Goal: Information Seeking & Learning: Learn about a topic

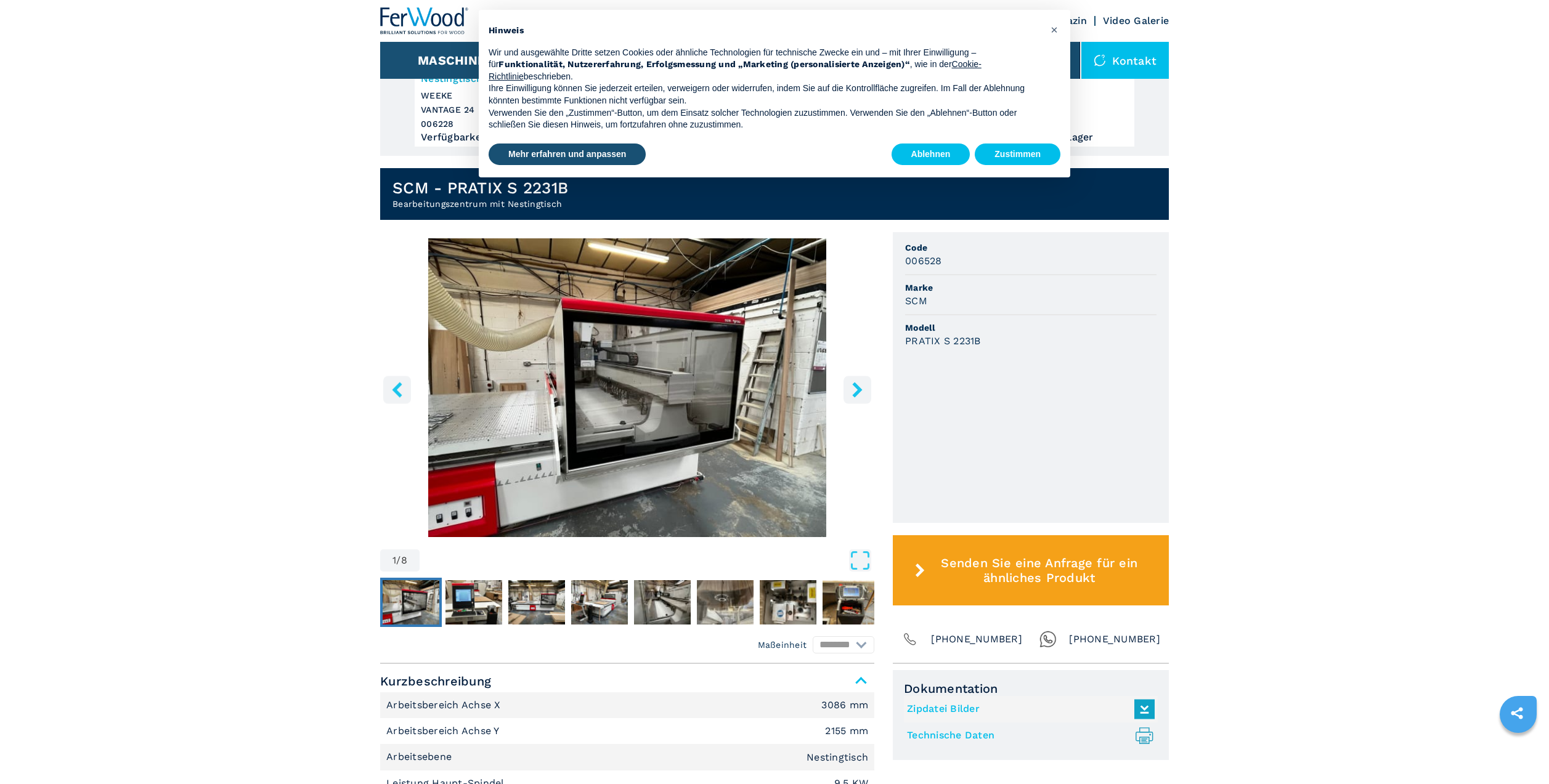
scroll to position [251, 0]
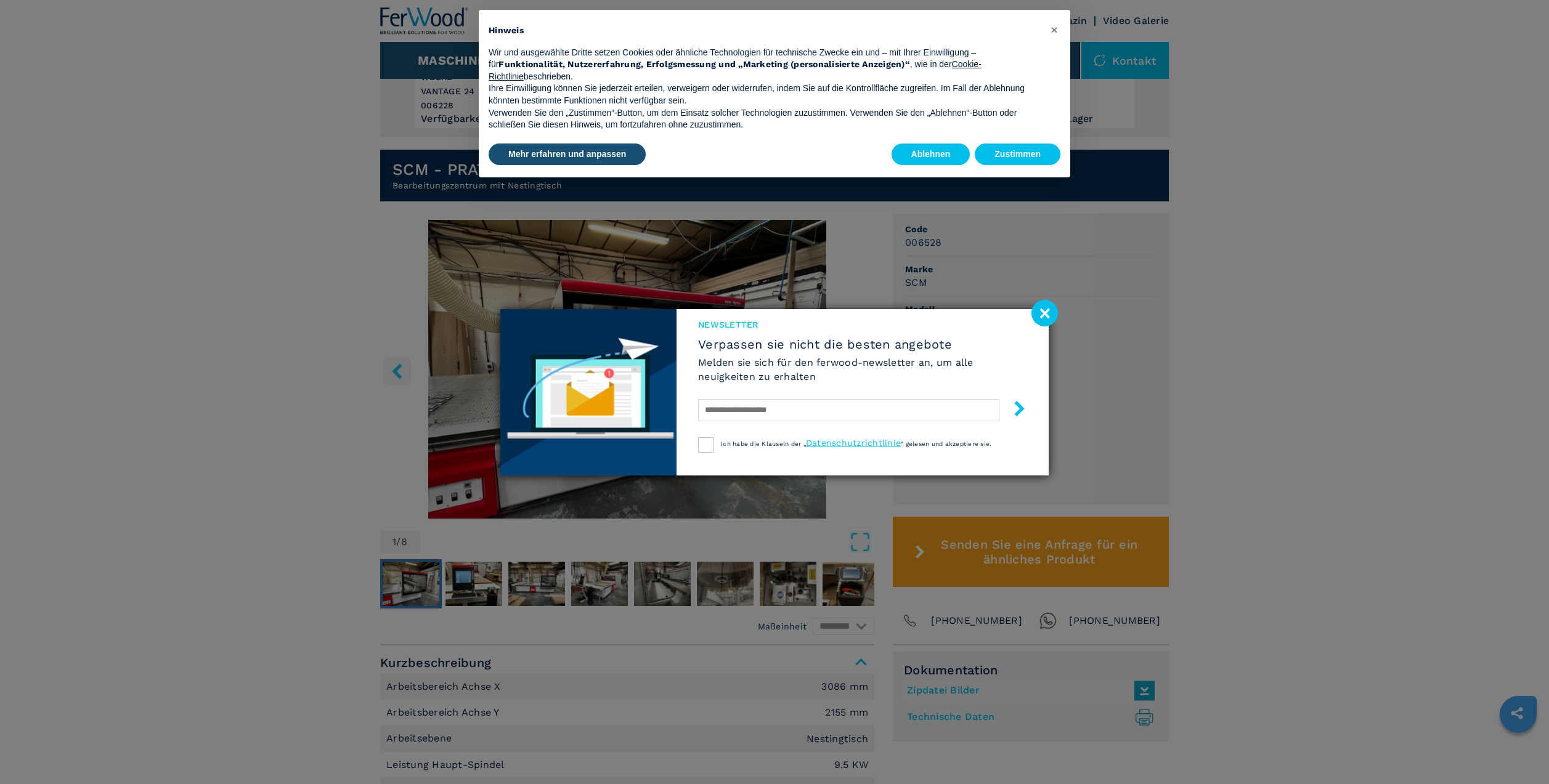
click at [1041, 321] on image at bounding box center [1045, 313] width 26 height 26
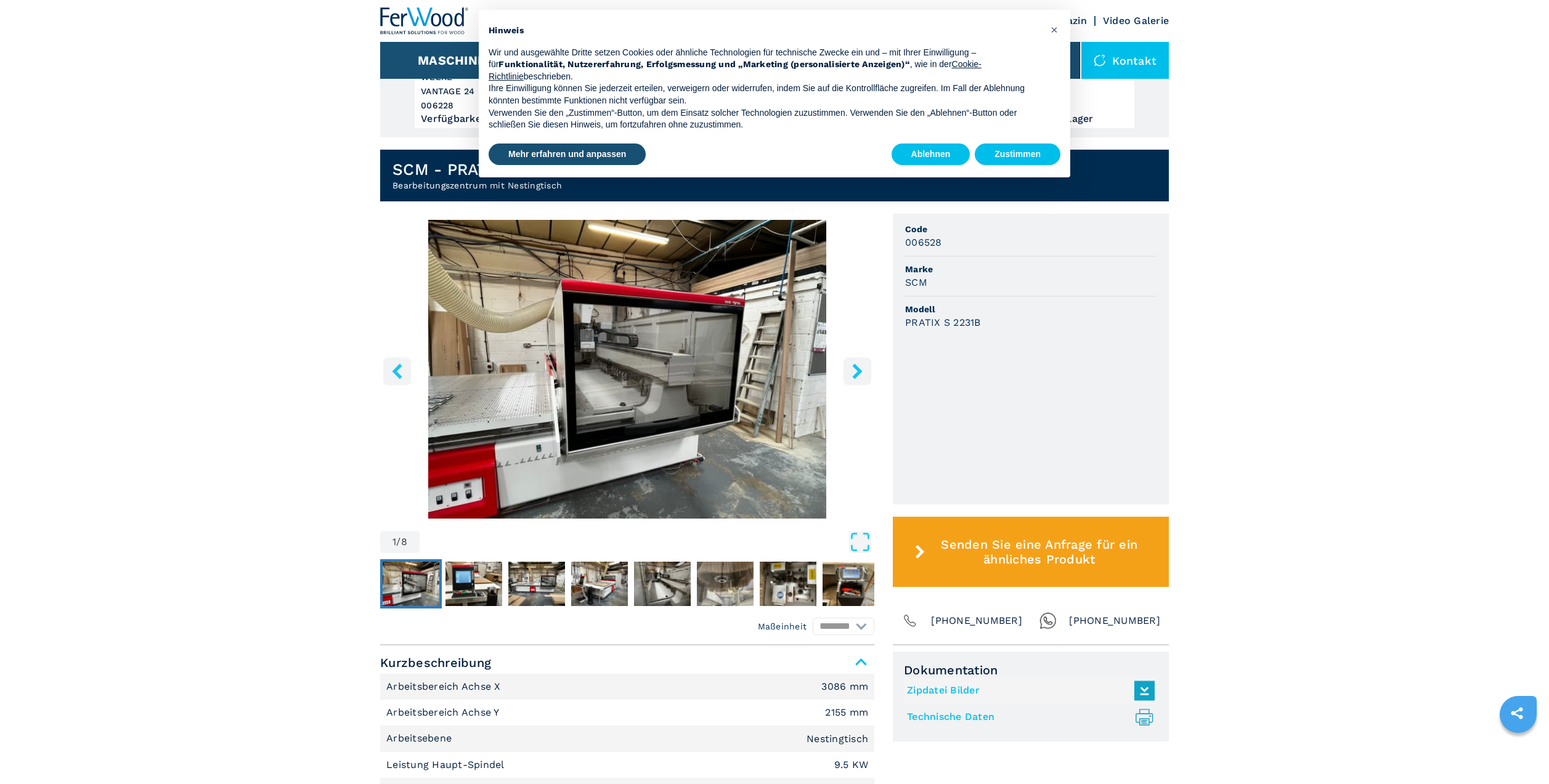
click at [684, 449] on img "Go to Slide 1" at bounding box center [627, 370] width 495 height 299
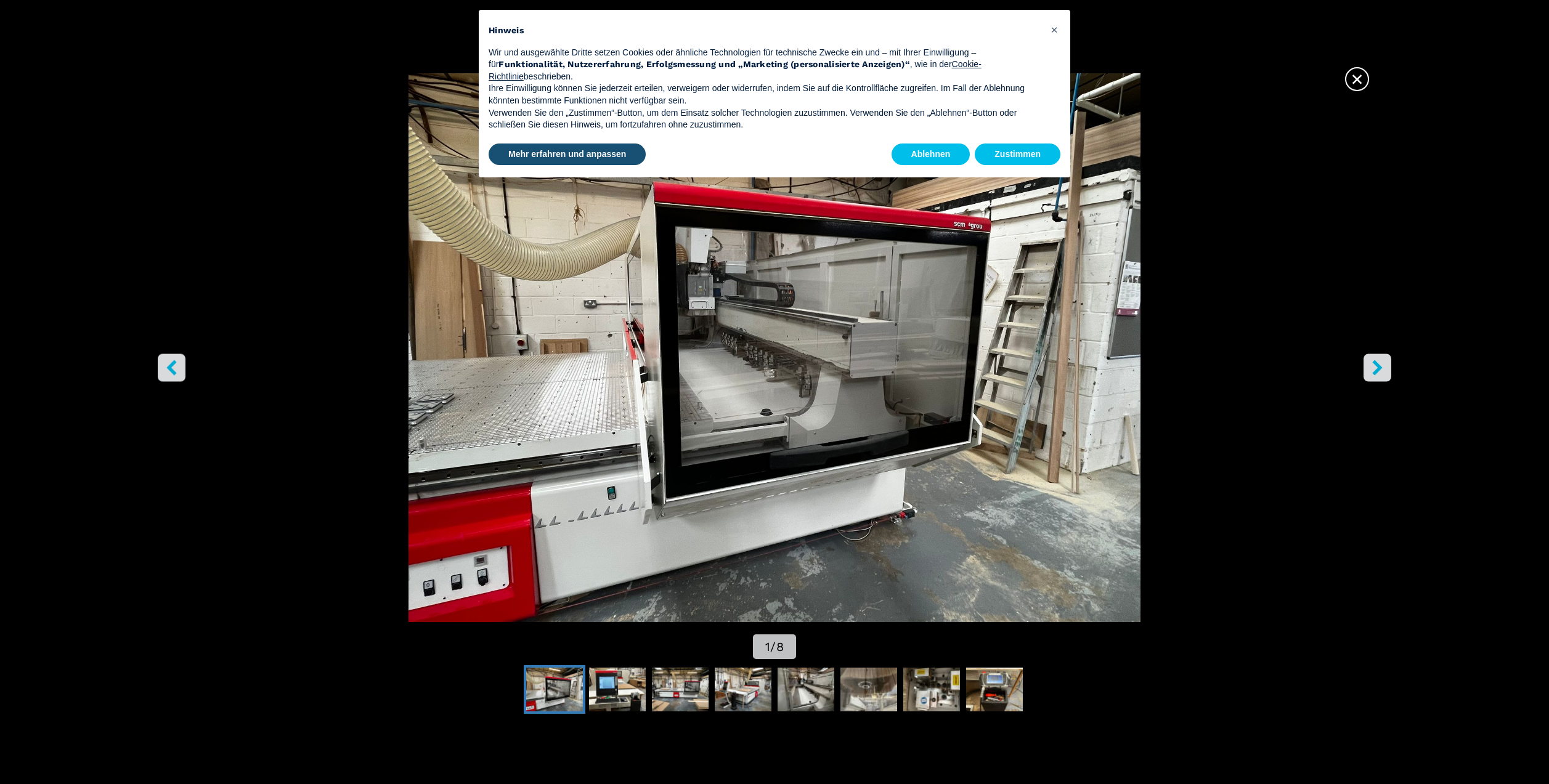
click at [1377, 366] on icon "right-button" at bounding box center [1378, 367] width 15 height 15
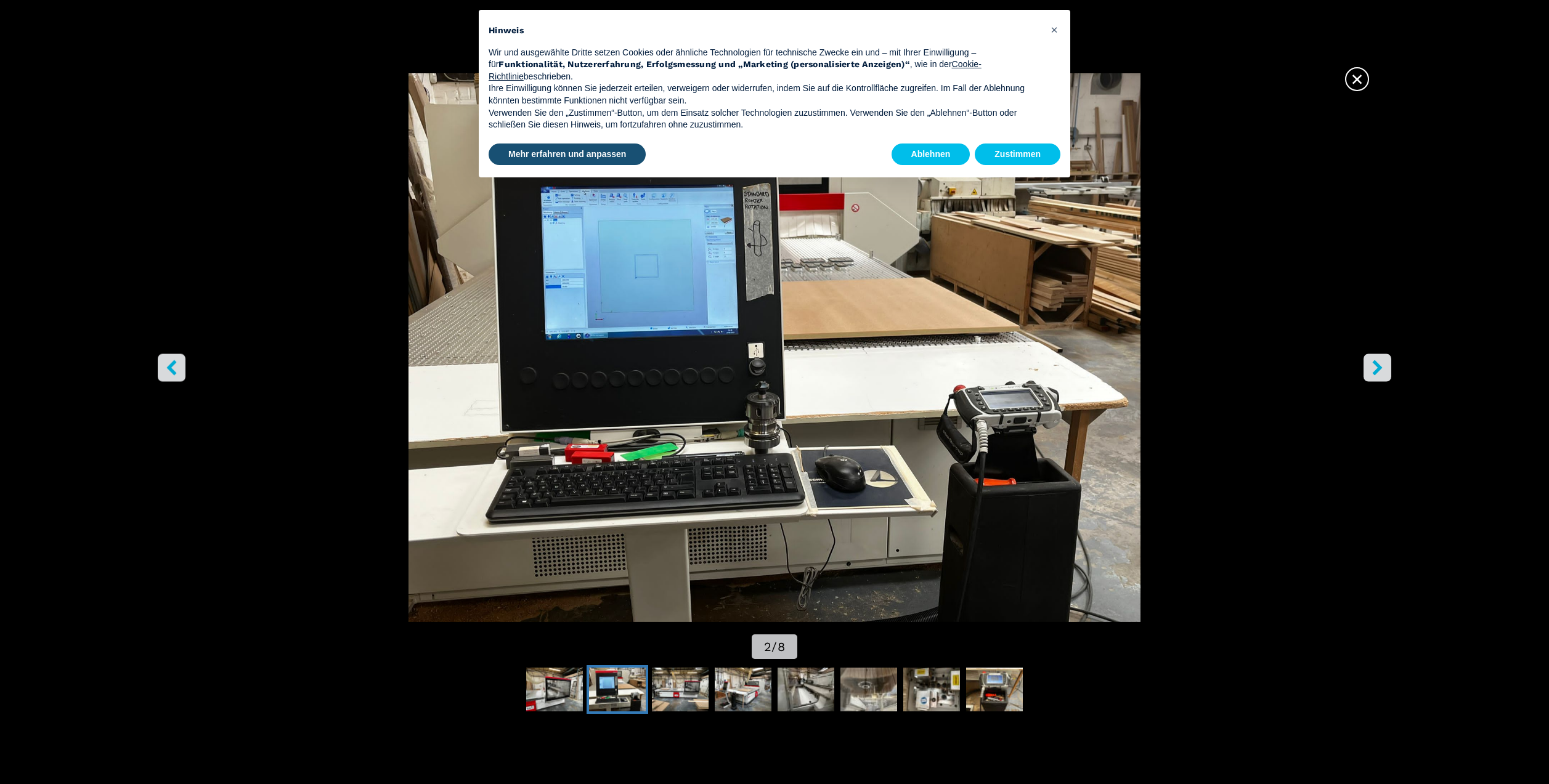
click at [1377, 366] on icon "right-button" at bounding box center [1378, 367] width 15 height 15
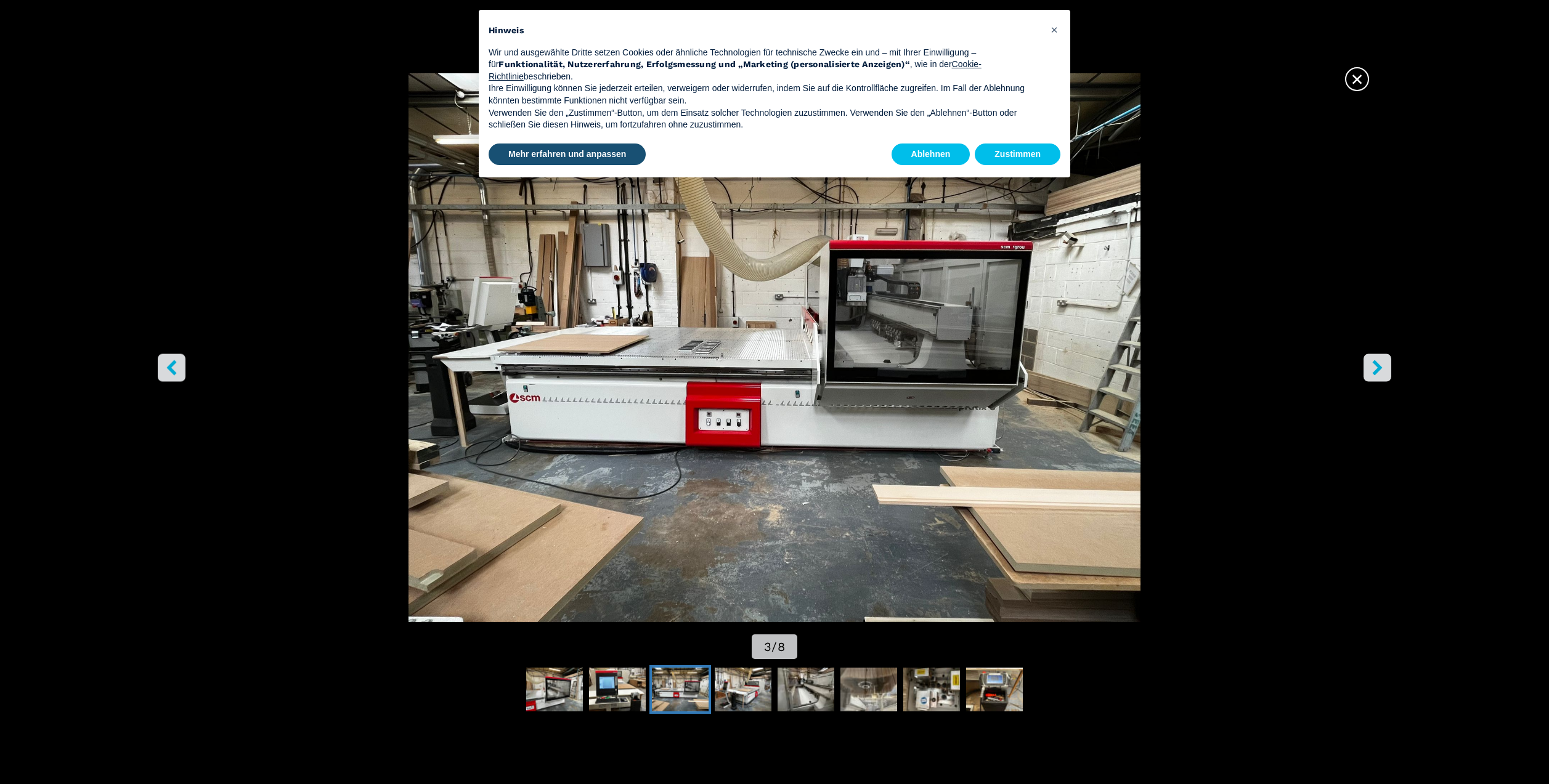
click at [1377, 366] on icon "right-button" at bounding box center [1378, 367] width 15 height 15
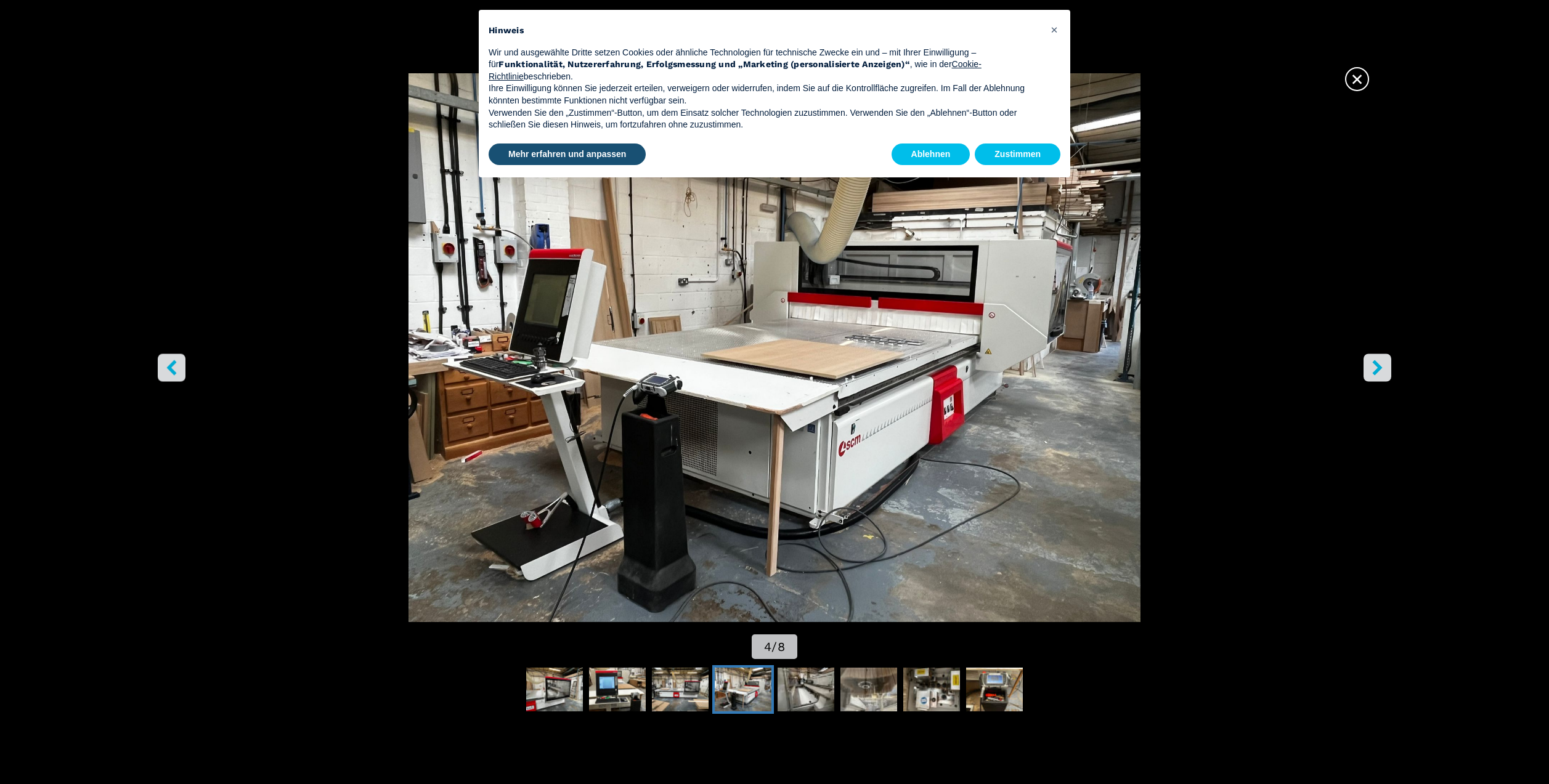
click at [1377, 366] on icon "right-button" at bounding box center [1378, 367] width 15 height 15
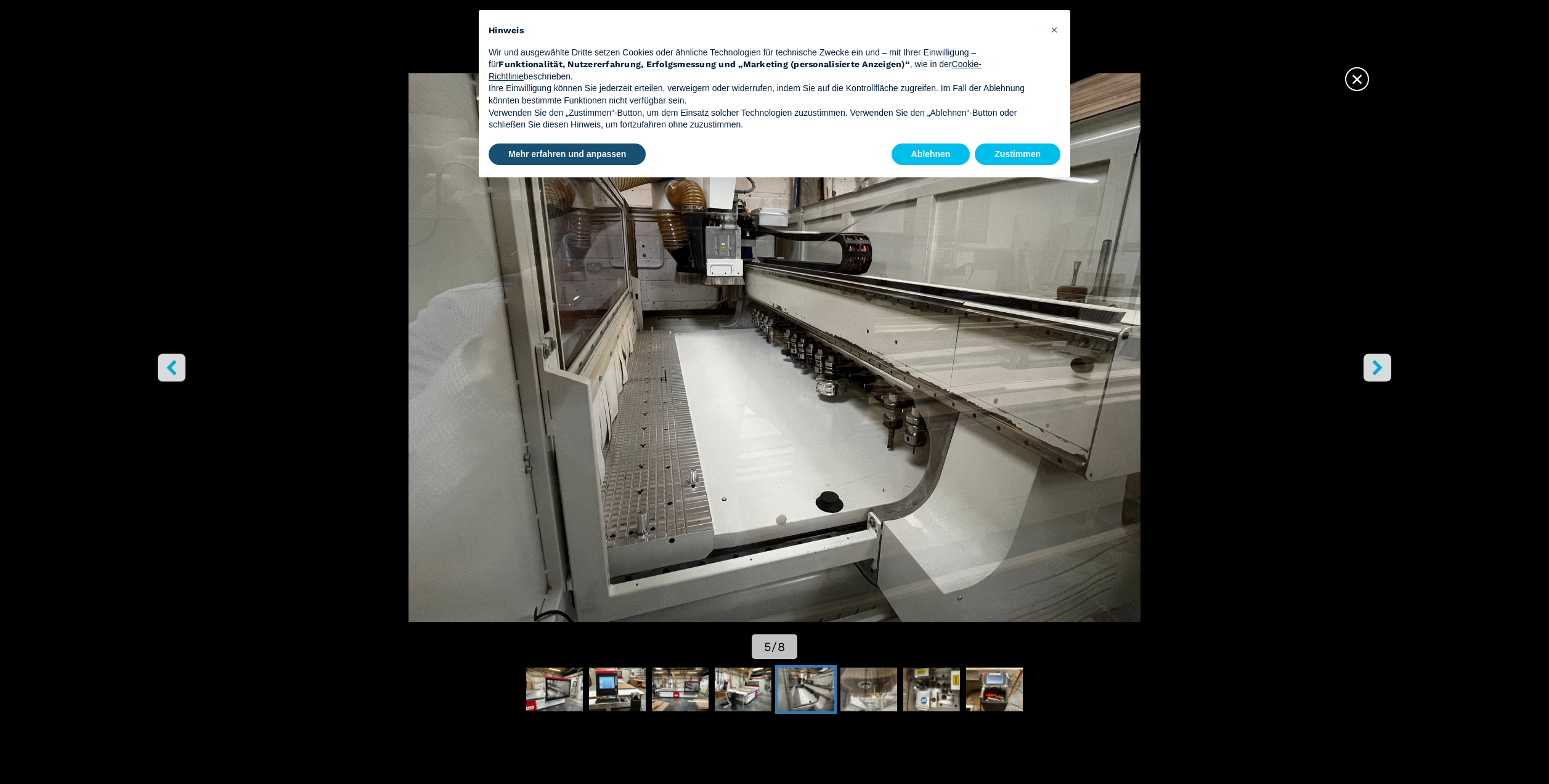
click at [1377, 366] on icon "right-button" at bounding box center [1378, 367] width 15 height 15
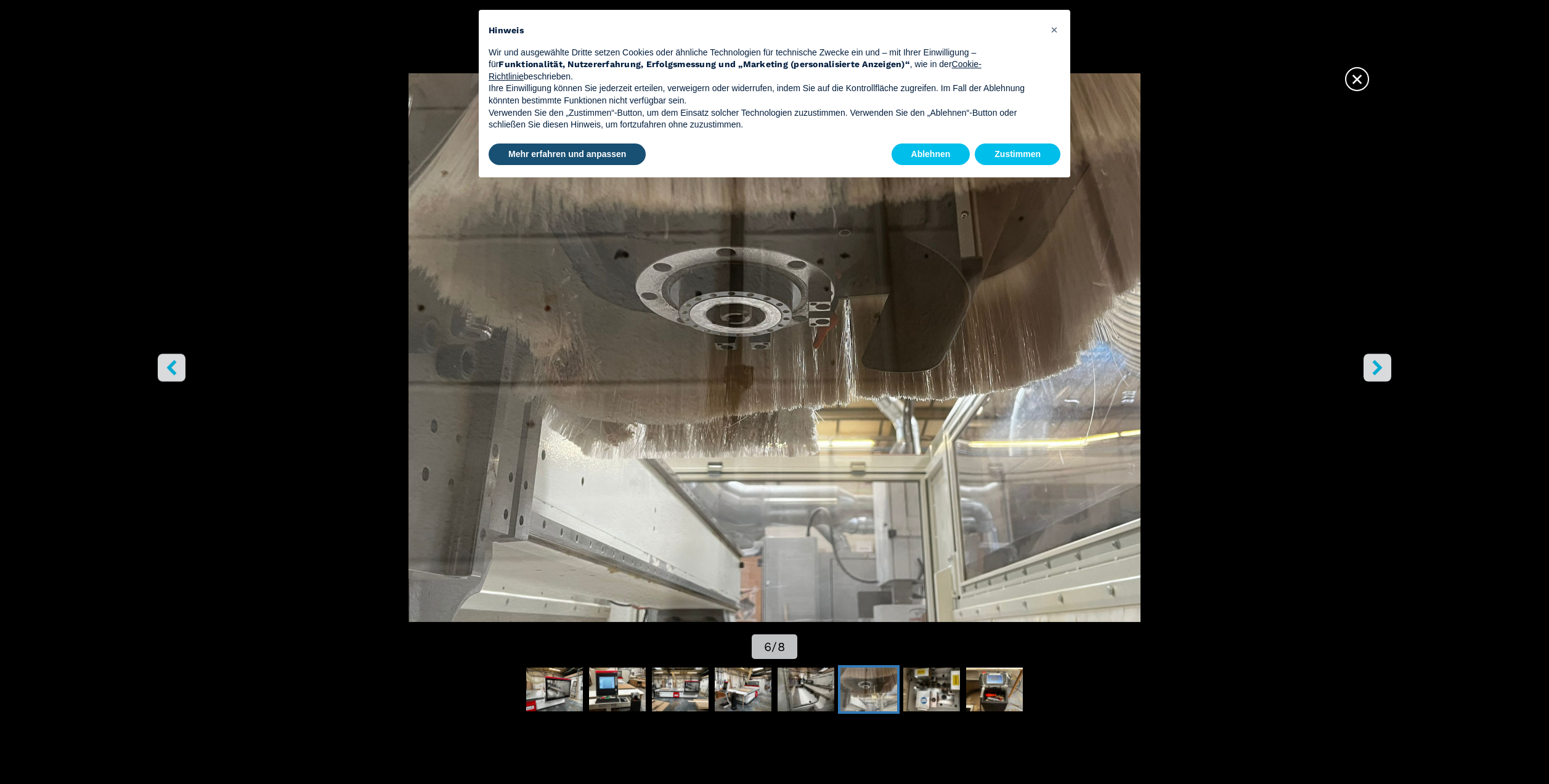
click at [1377, 366] on icon "right-button" at bounding box center [1378, 367] width 15 height 15
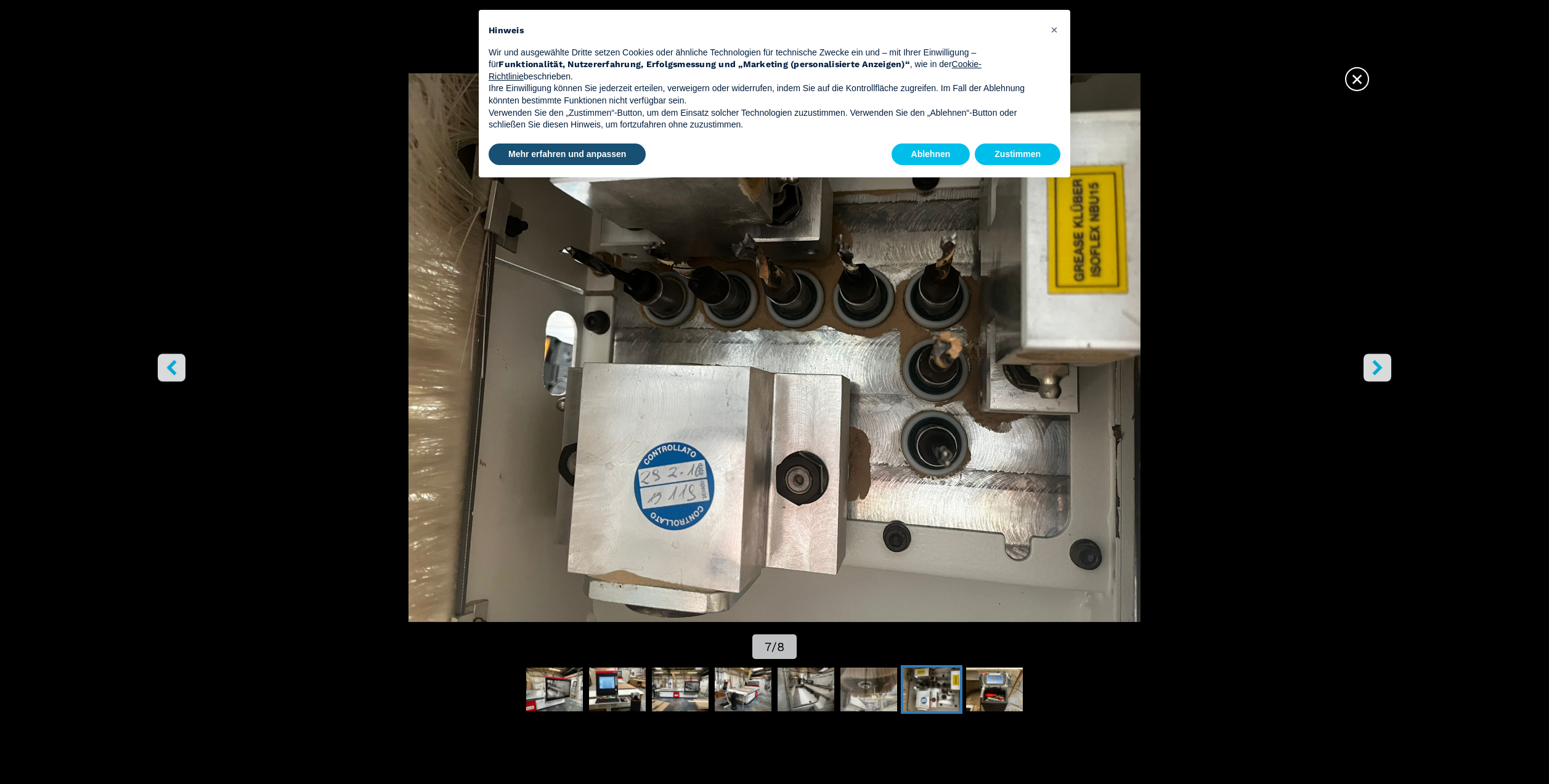
click at [1377, 366] on icon "right-button" at bounding box center [1378, 367] width 15 height 15
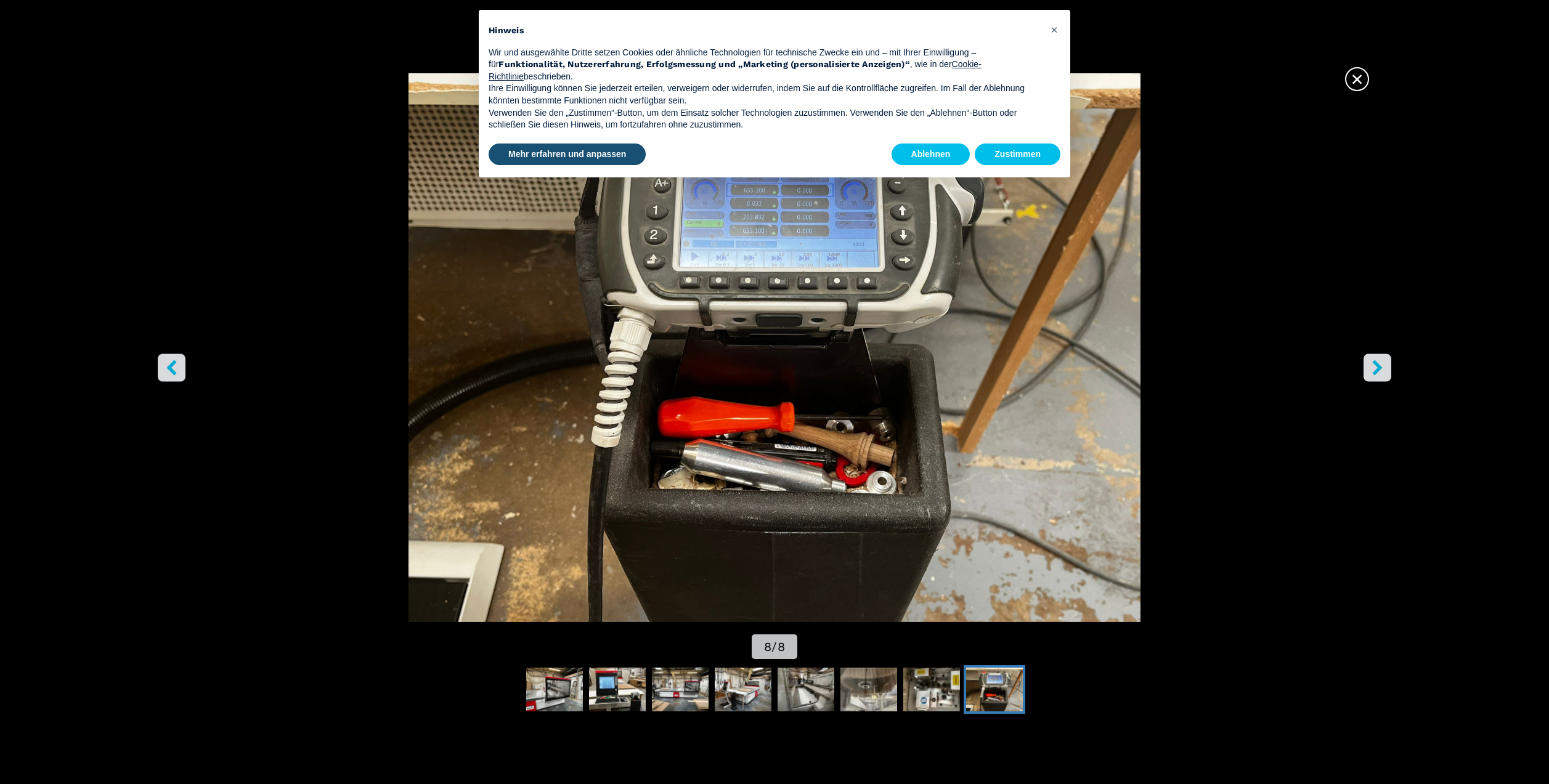
click at [169, 373] on icon "left-button" at bounding box center [172, 367] width 15 height 15
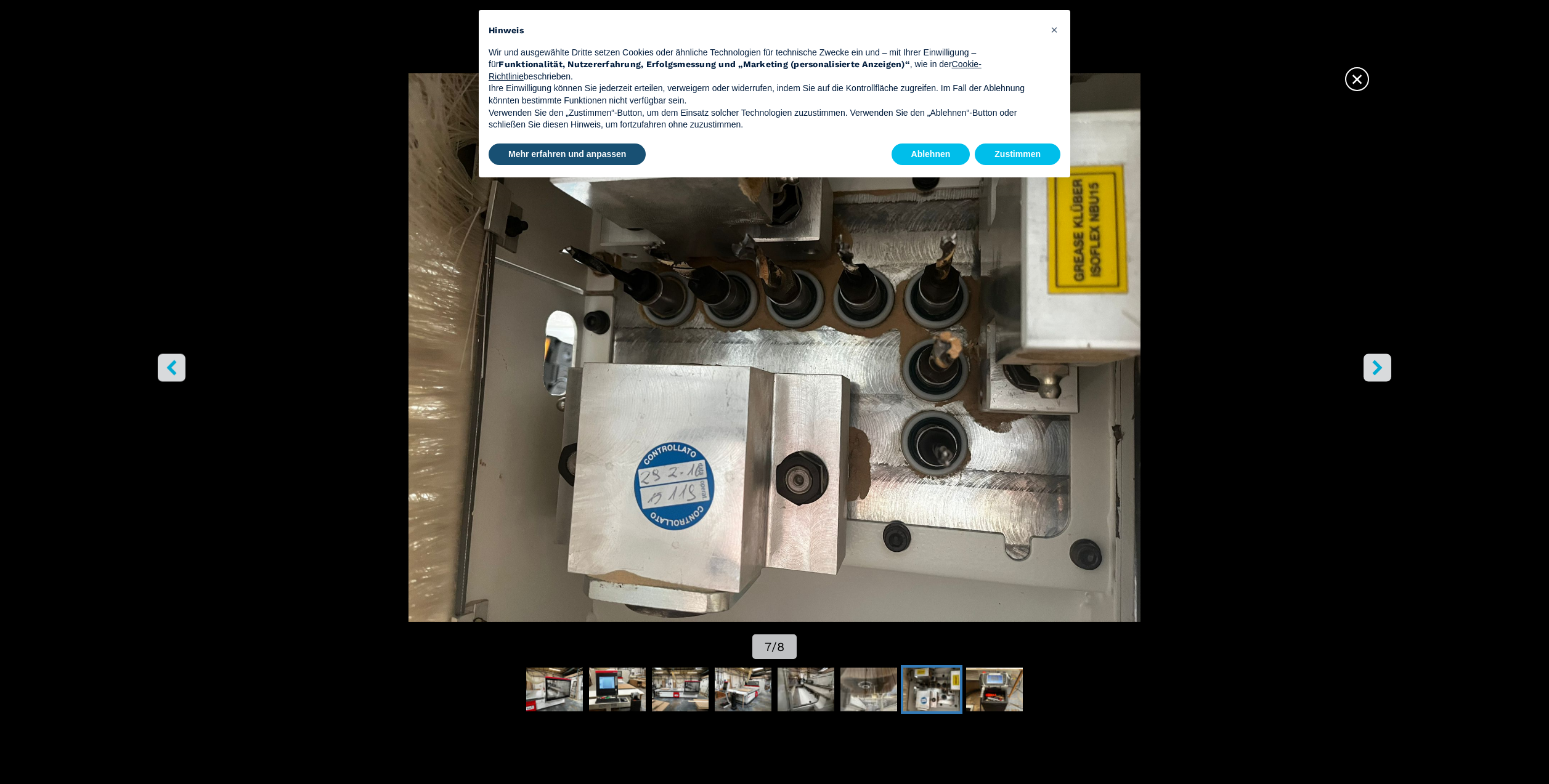
click at [1376, 362] on icon "right-button" at bounding box center [1377, 367] width 10 height 15
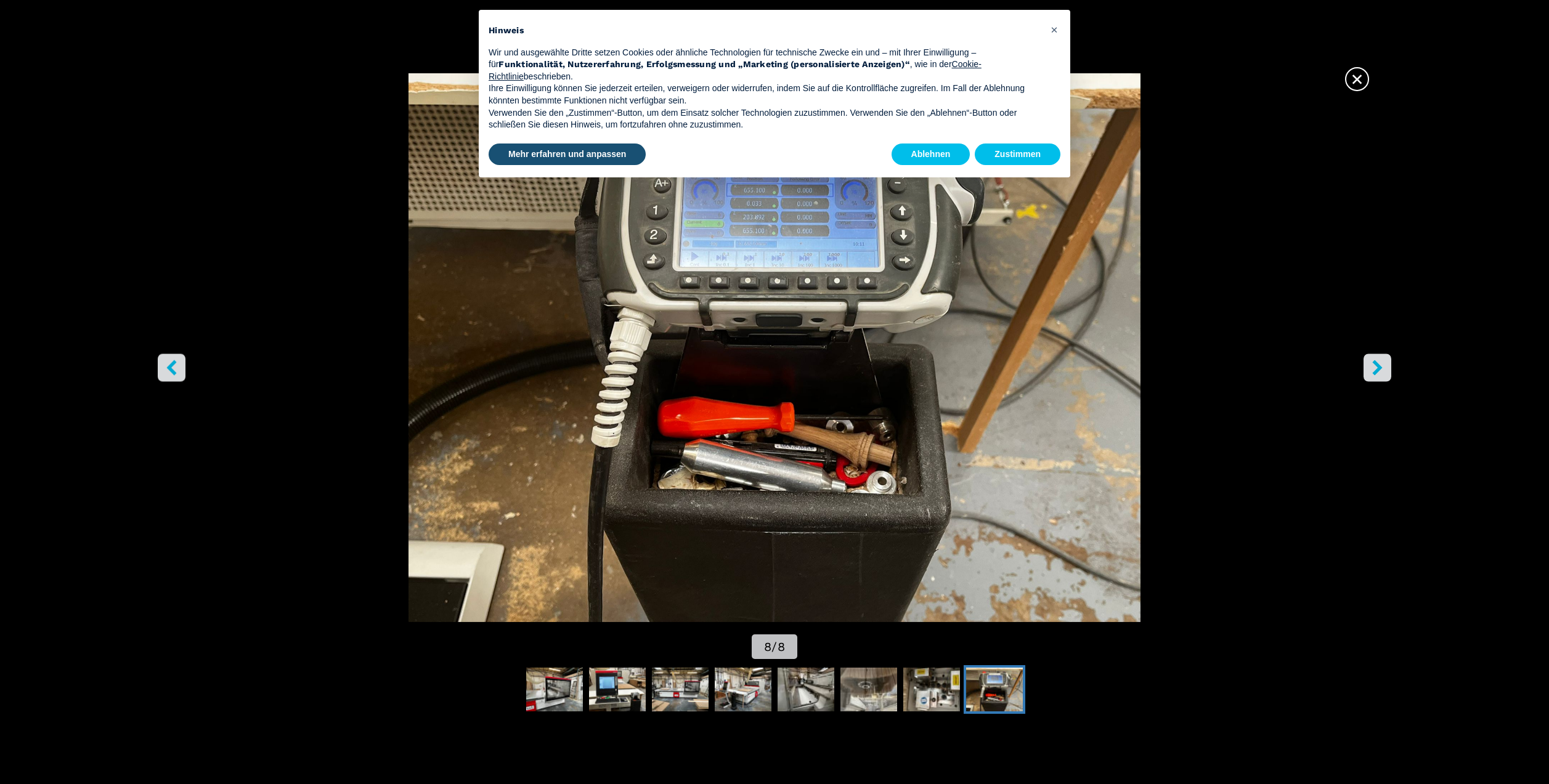
click at [1376, 362] on icon "right-button" at bounding box center [1377, 367] width 10 height 15
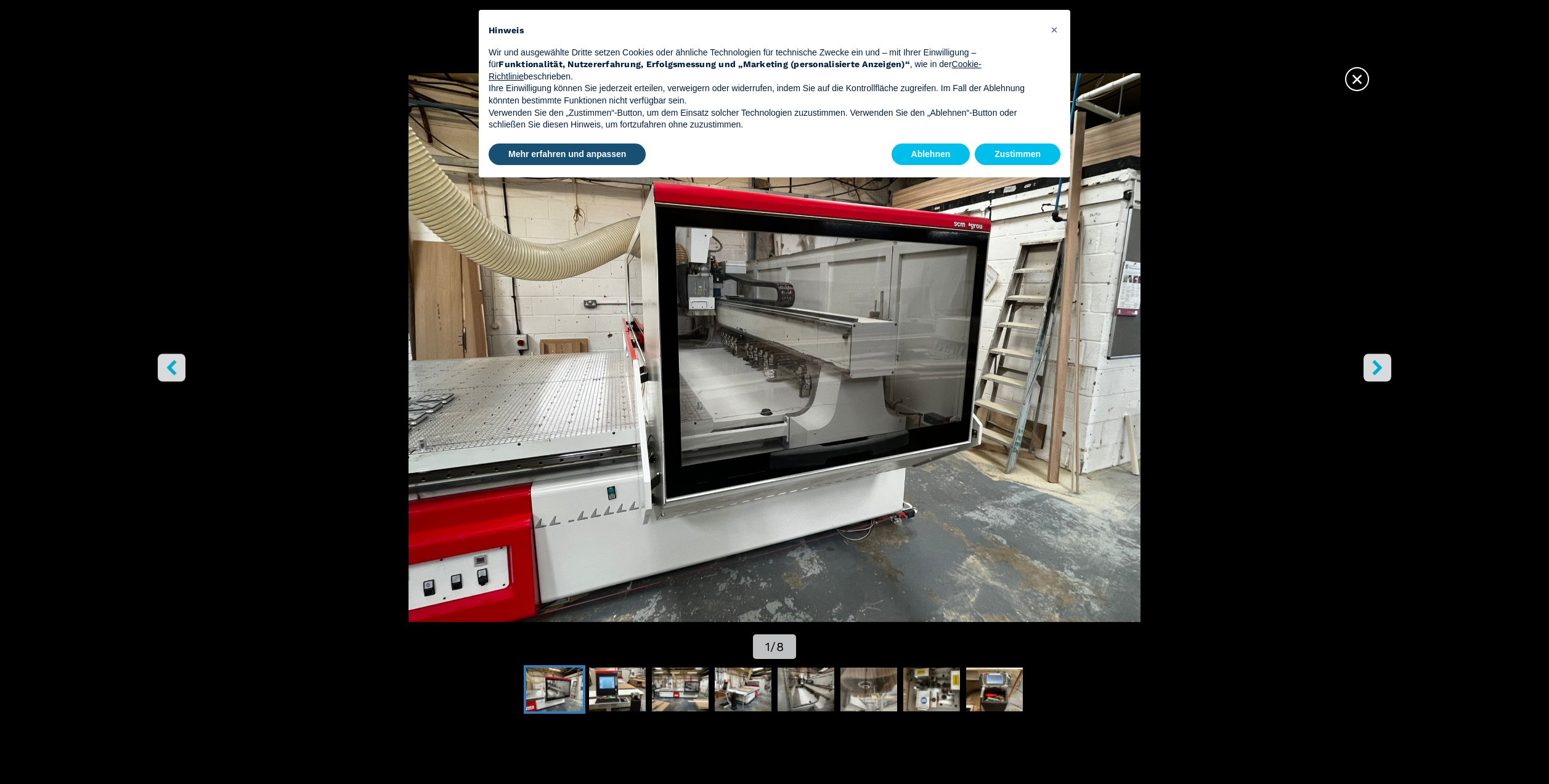
click at [1376, 362] on icon "right-button" at bounding box center [1377, 367] width 10 height 15
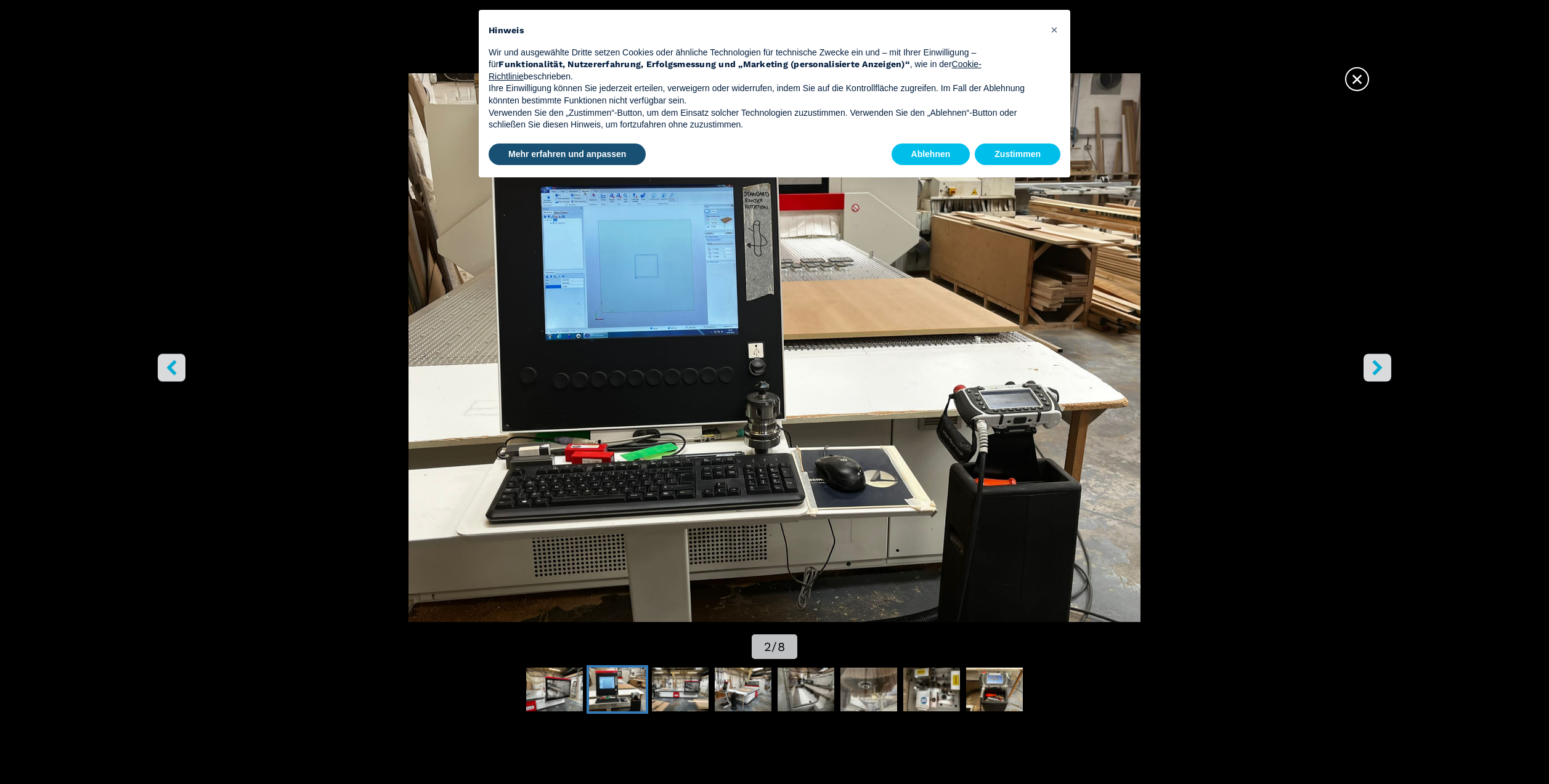
click at [1376, 362] on icon "right-button" at bounding box center [1377, 367] width 10 height 15
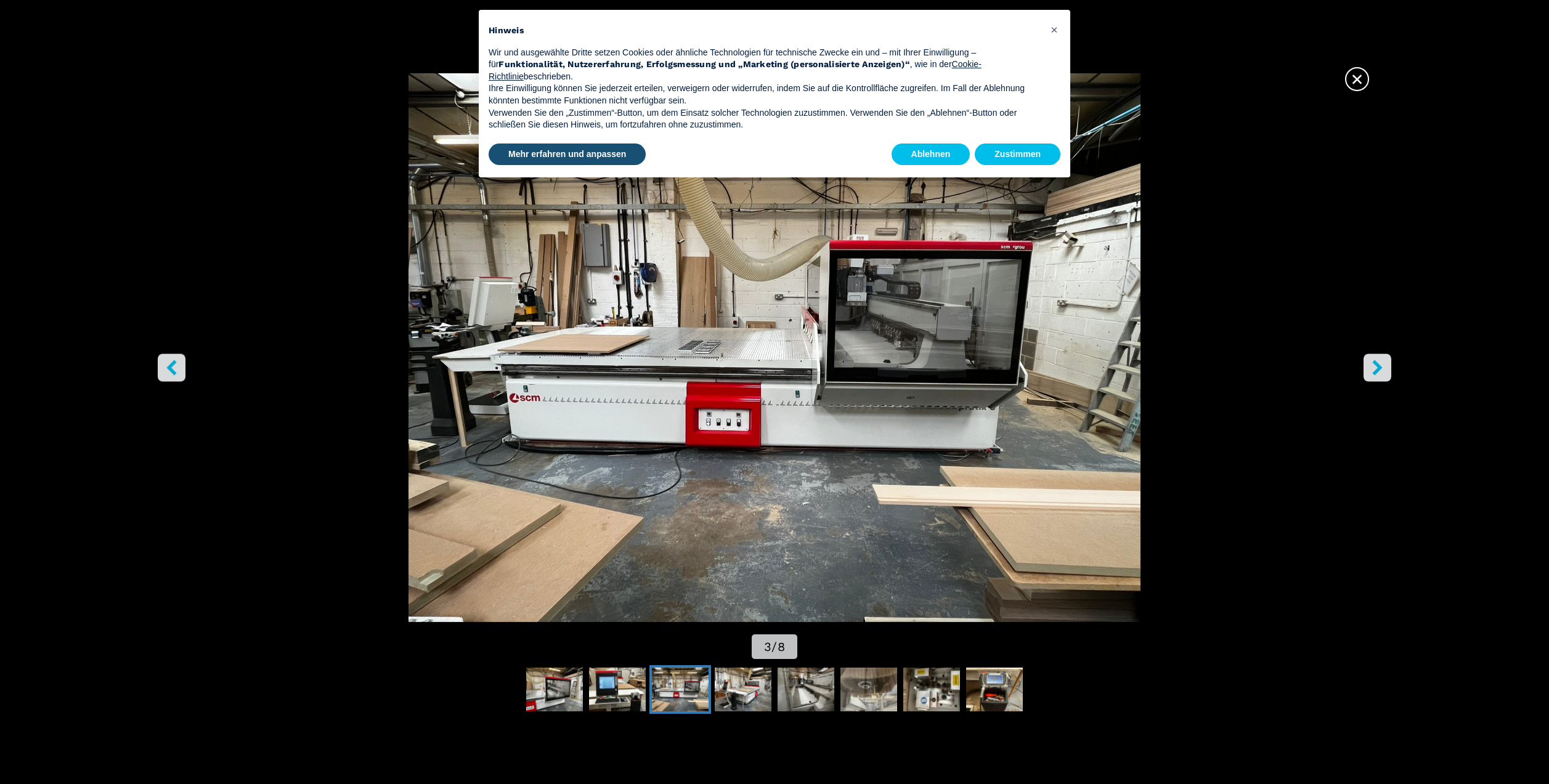
click at [1376, 362] on icon "right-button" at bounding box center [1377, 367] width 10 height 15
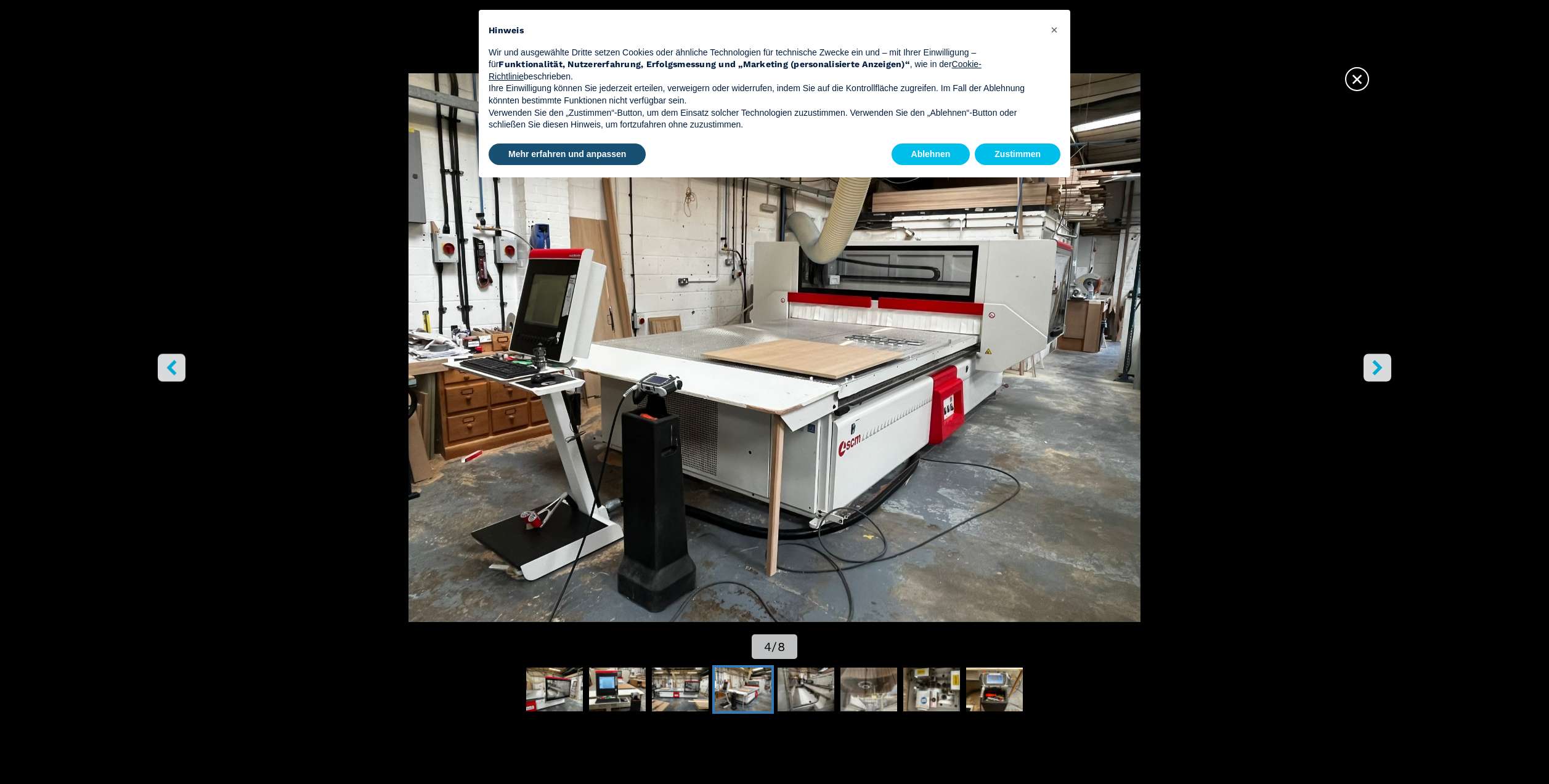
click at [1376, 362] on icon "right-button" at bounding box center [1377, 367] width 10 height 15
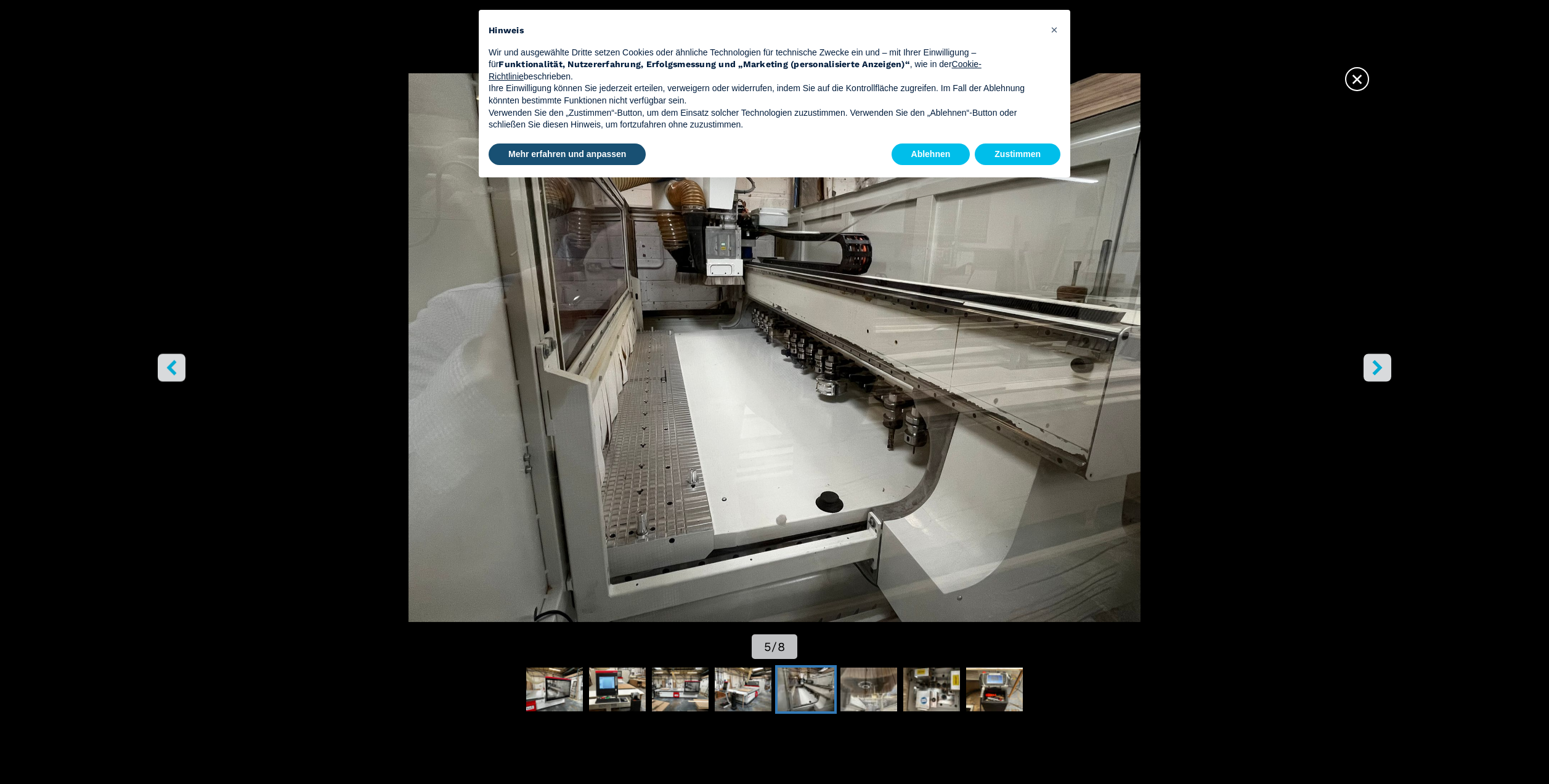
click at [1376, 362] on icon "right-button" at bounding box center [1377, 367] width 10 height 15
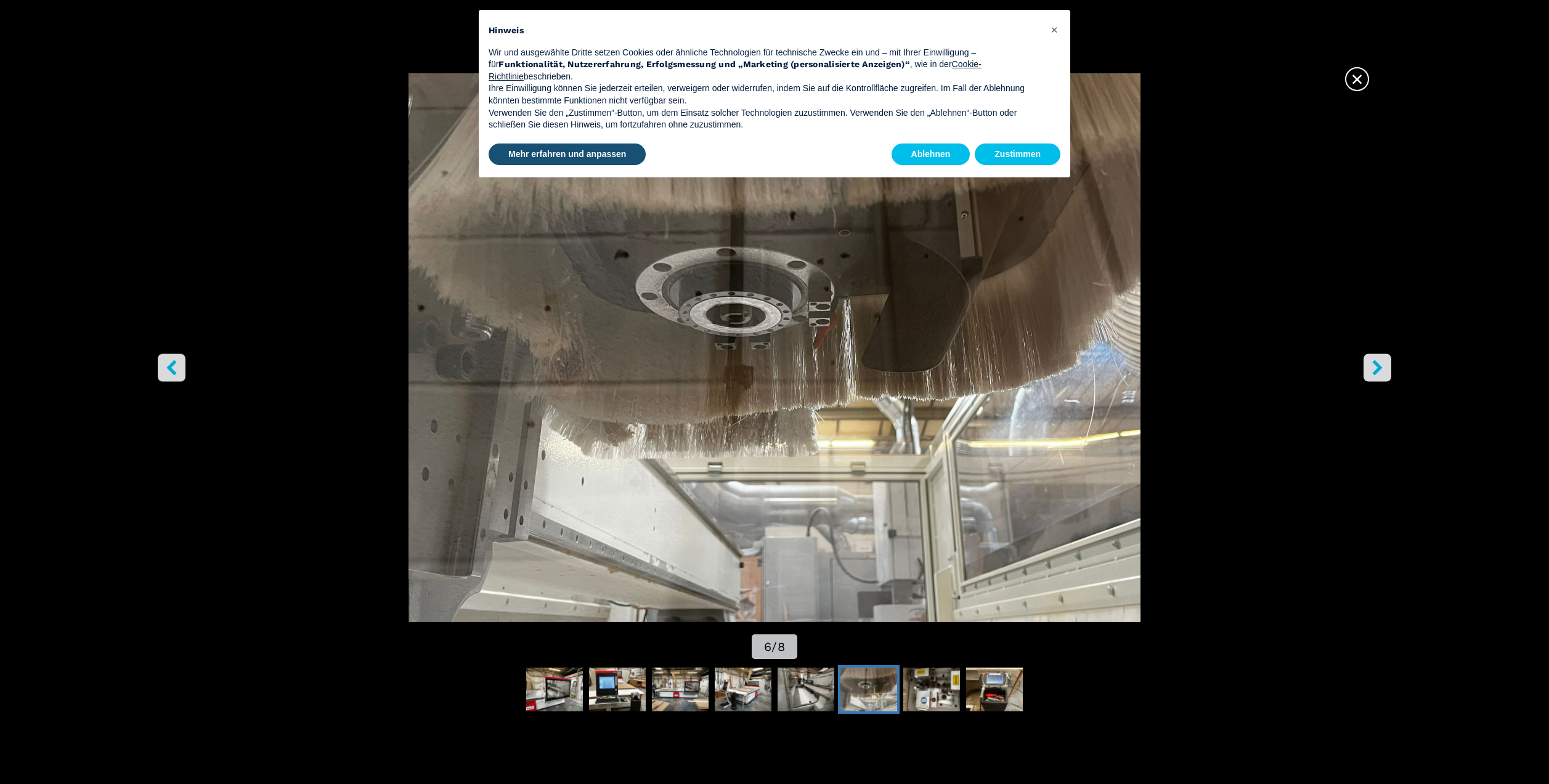
click at [1376, 362] on icon "right-button" at bounding box center [1377, 367] width 10 height 15
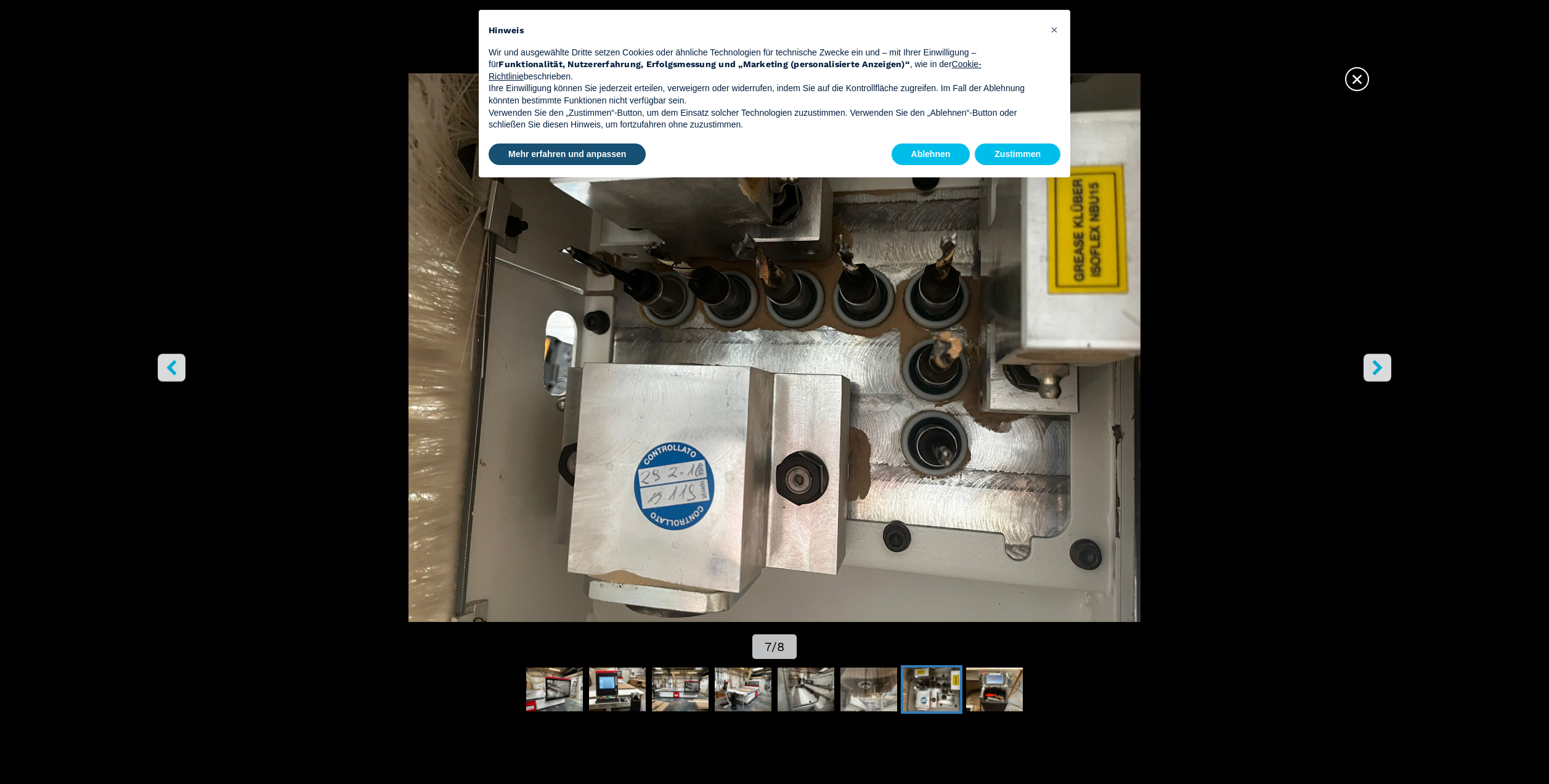
click at [1376, 362] on icon "right-button" at bounding box center [1377, 367] width 10 height 15
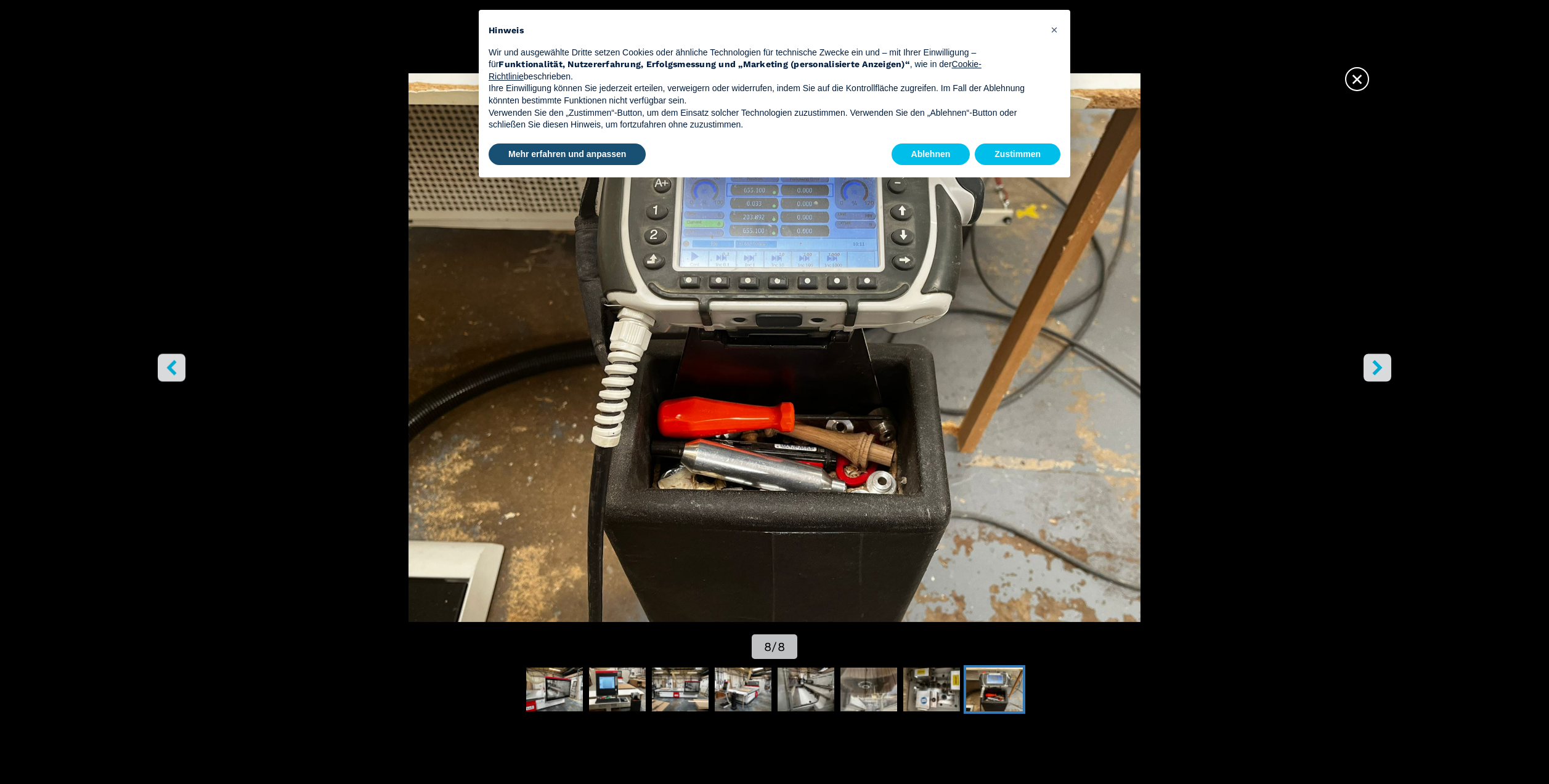
click at [1376, 362] on icon "right-button" at bounding box center [1377, 367] width 10 height 15
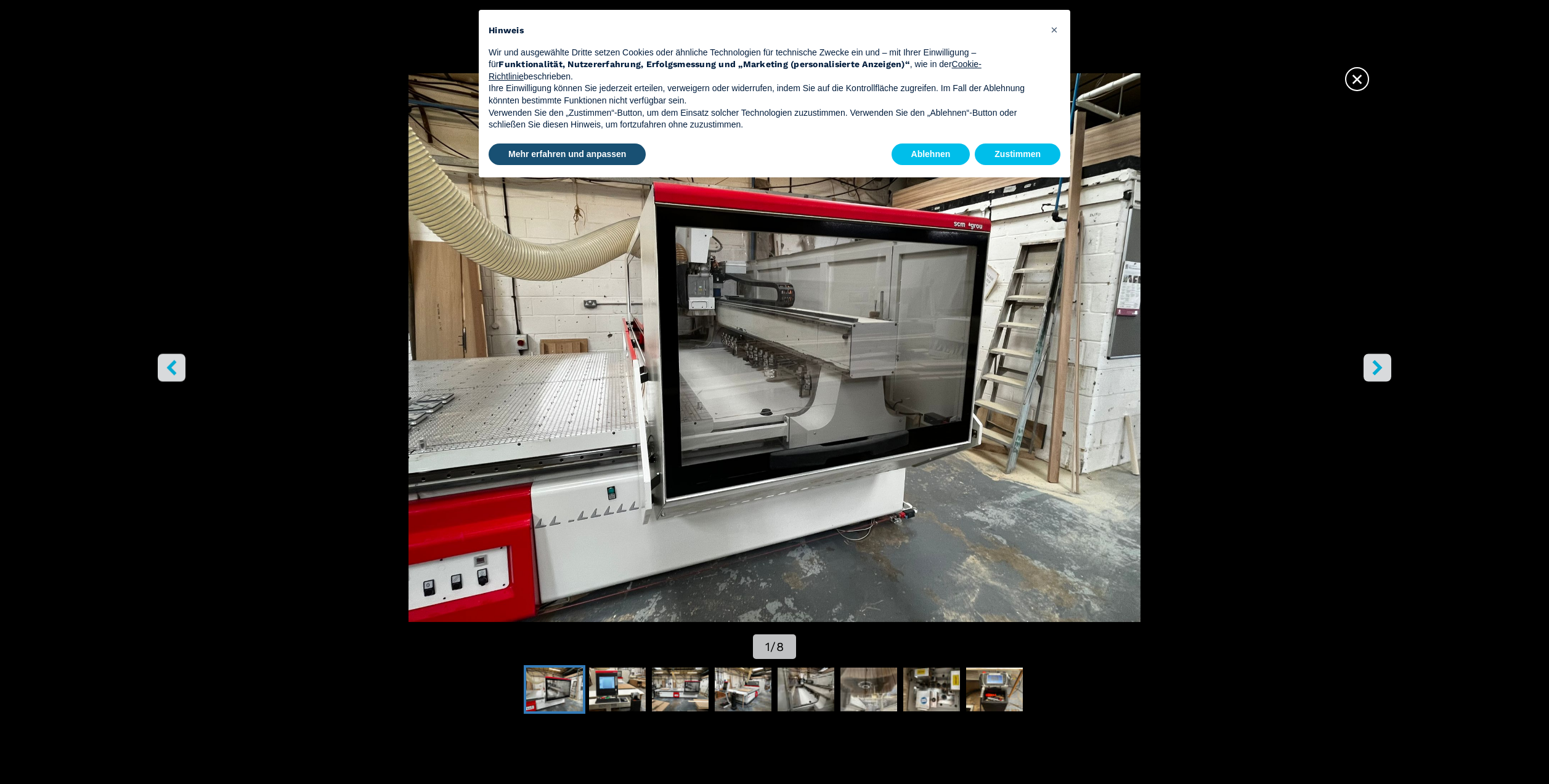
click at [1376, 362] on icon "right-button" at bounding box center [1377, 367] width 10 height 15
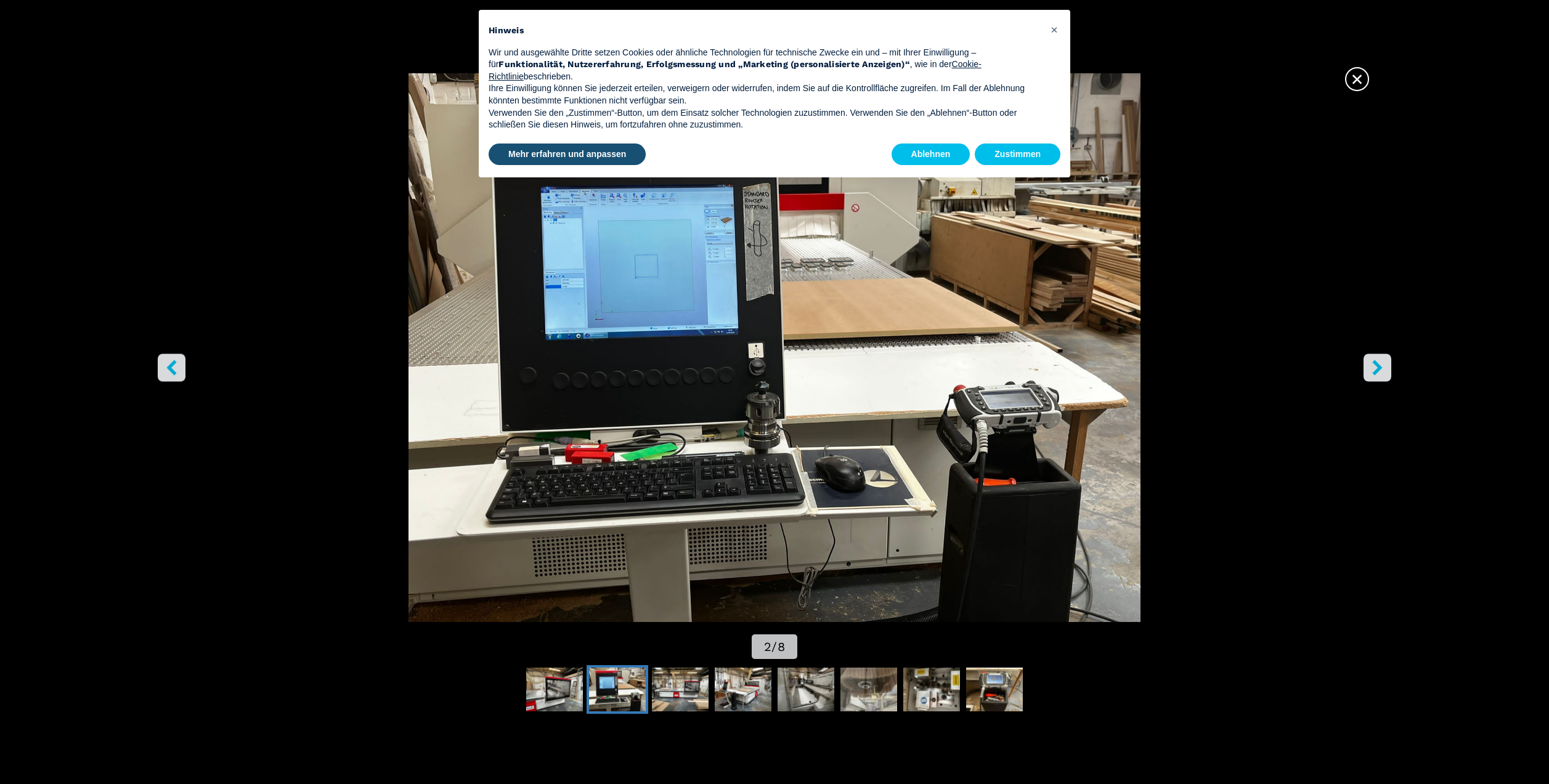
click at [1376, 362] on icon "right-button" at bounding box center [1377, 367] width 10 height 15
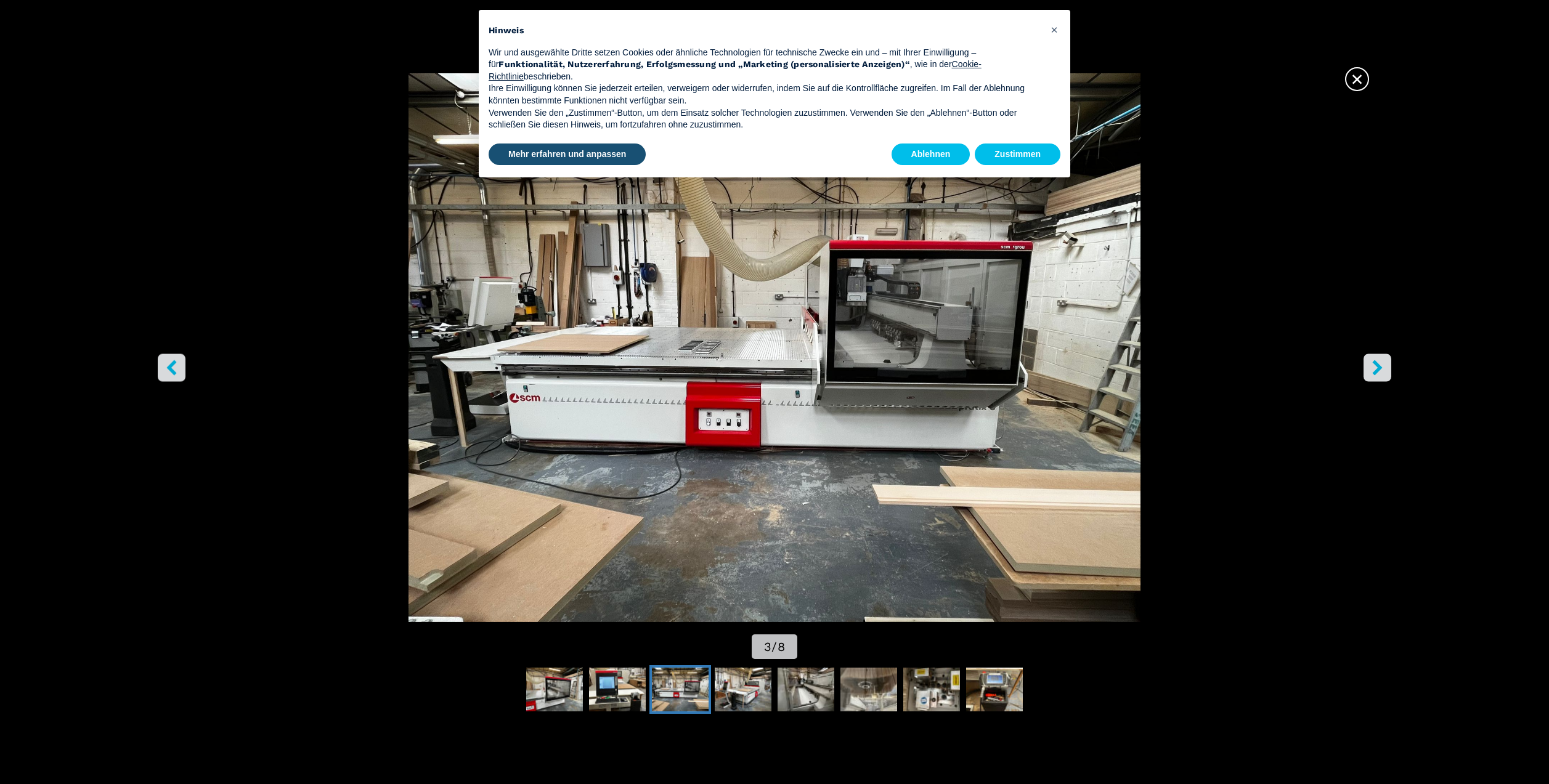
click at [1376, 362] on icon "right-button" at bounding box center [1377, 367] width 10 height 15
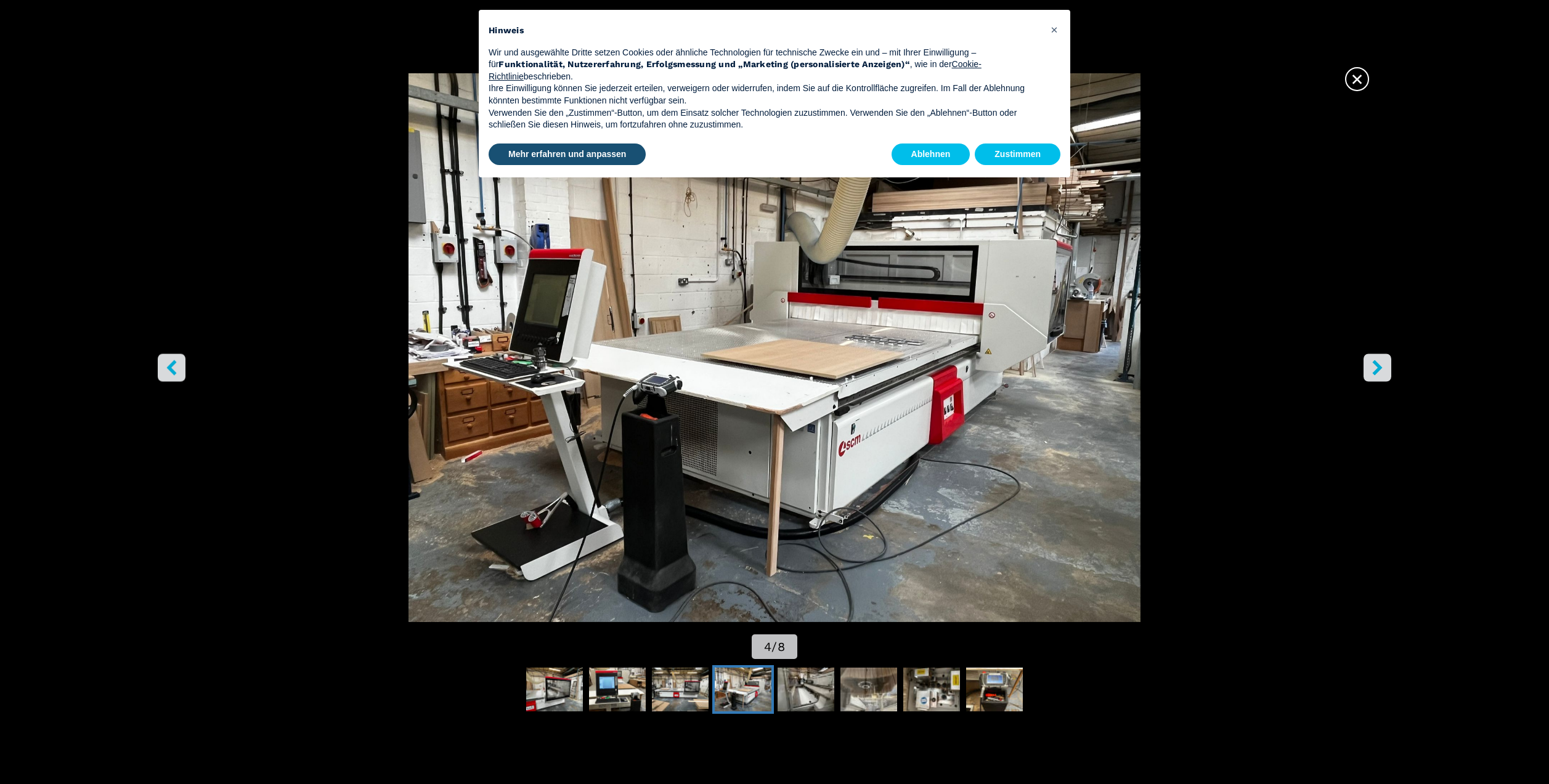
click at [1354, 75] on span "×" at bounding box center [1357, 76] width 21 height 21
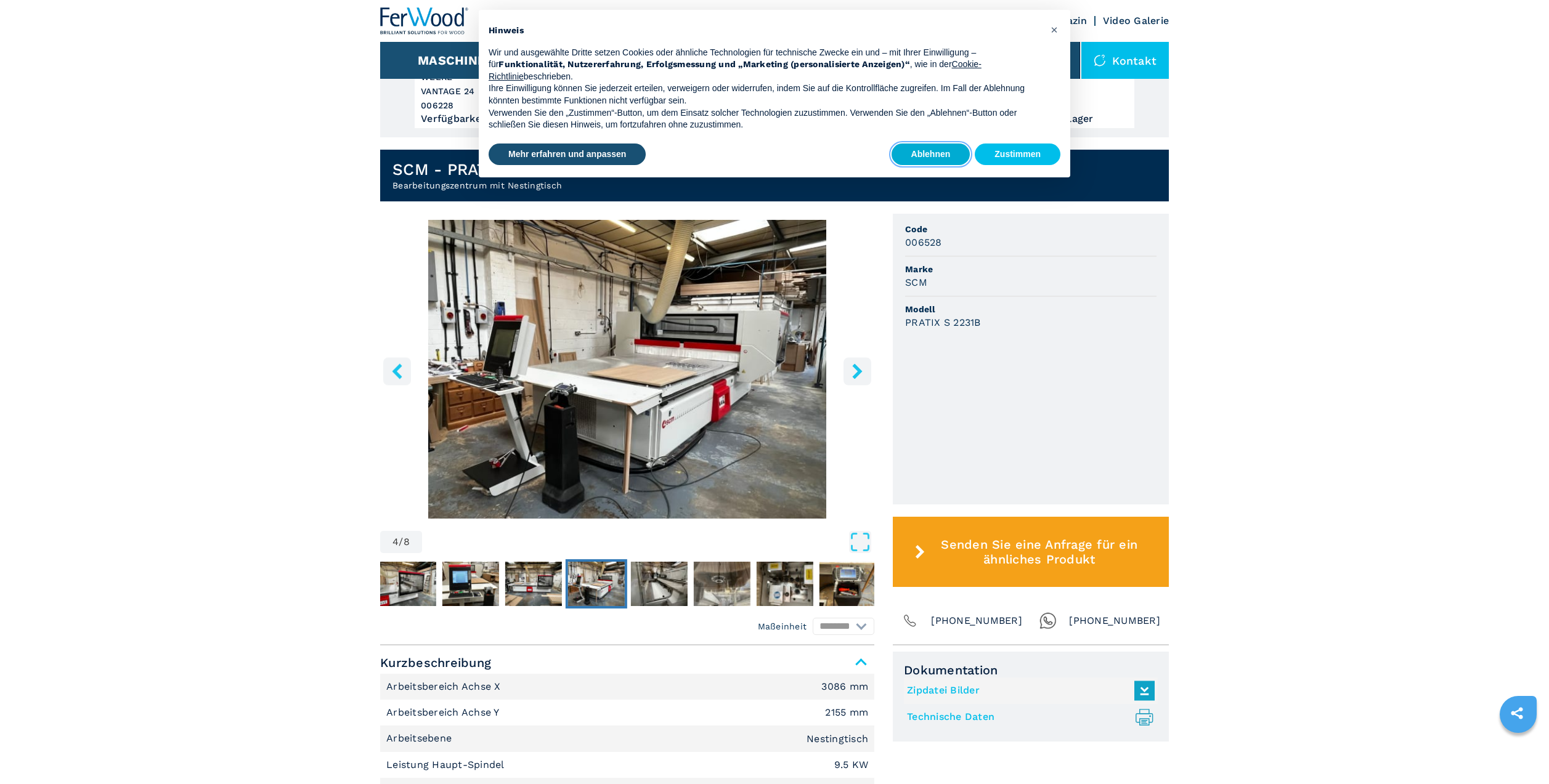
click at [935, 154] on button "Ablehnen" at bounding box center [931, 155] width 79 height 22
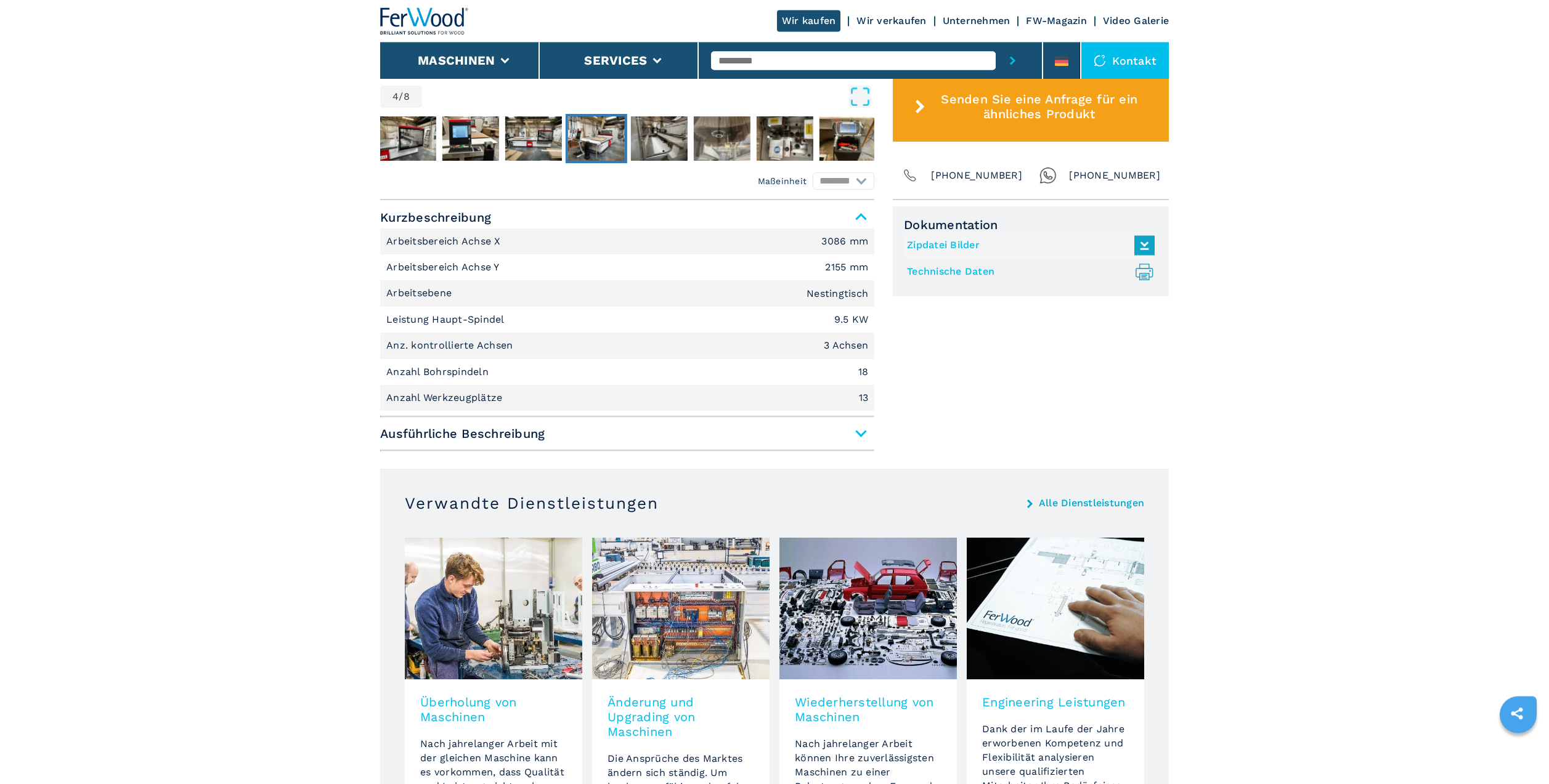
scroll to position [710, 0]
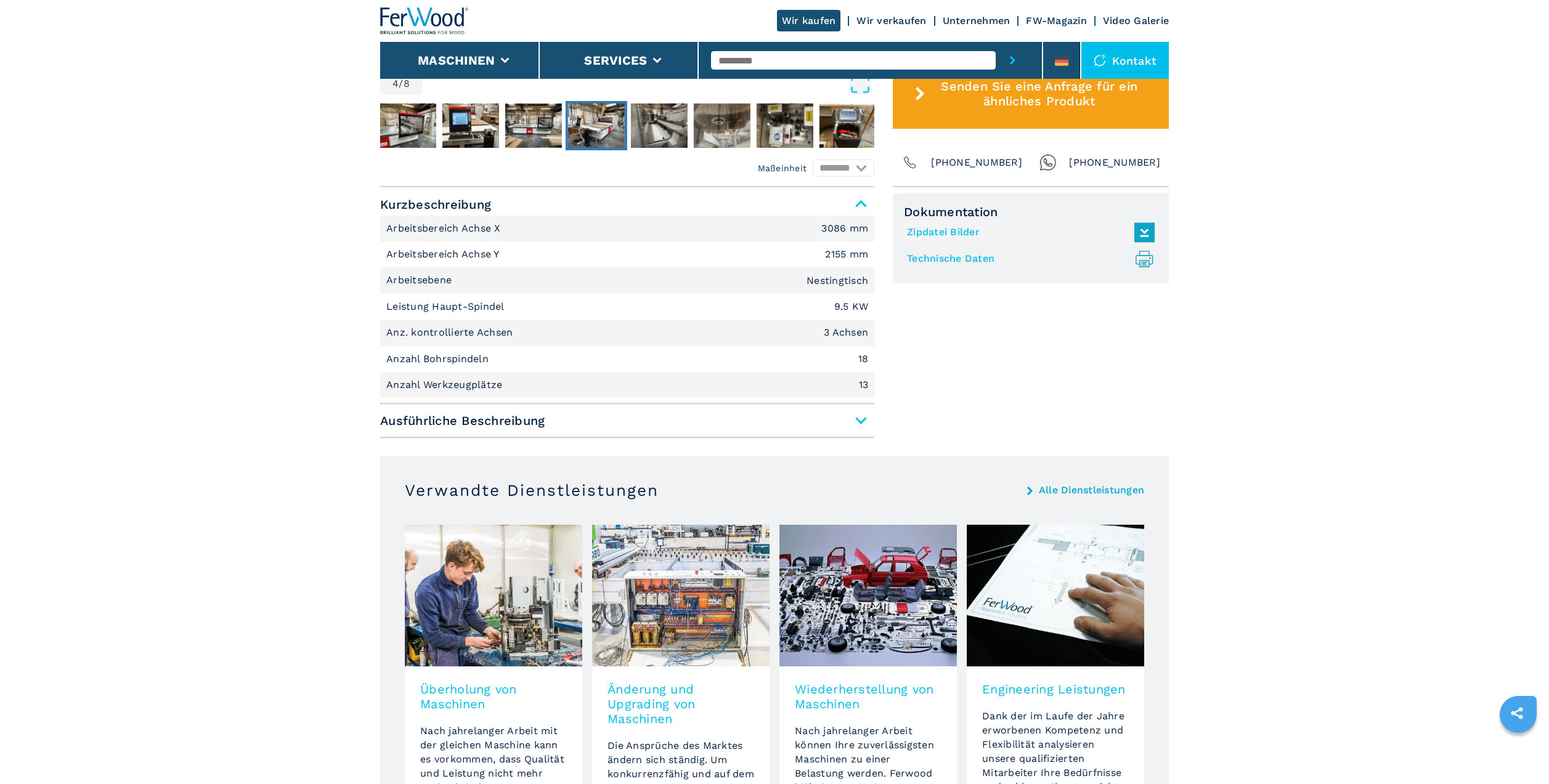
click at [866, 415] on span "Ausführliche Beschreibung" at bounding box center [627, 421] width 495 height 22
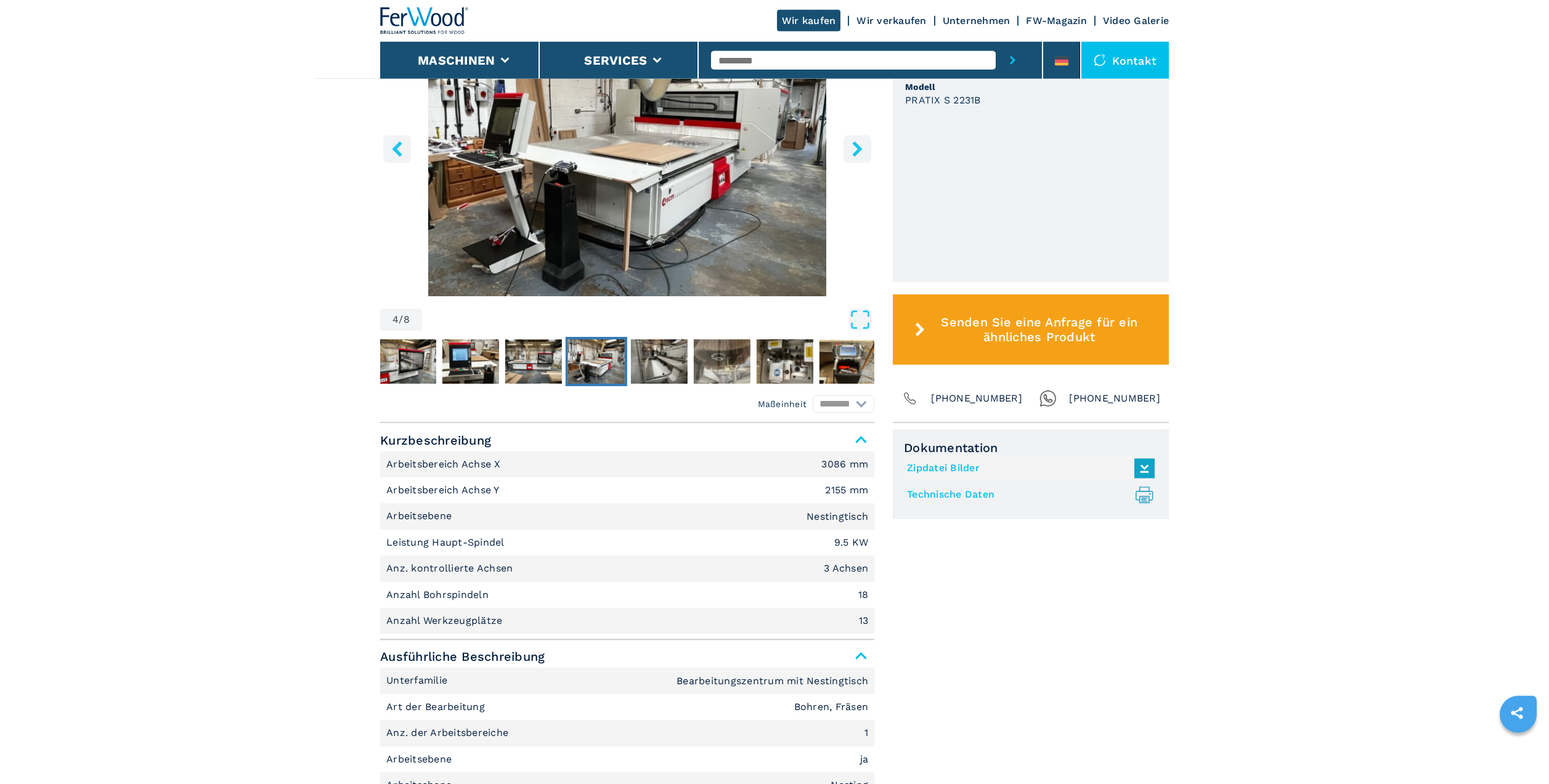
scroll to position [215, 0]
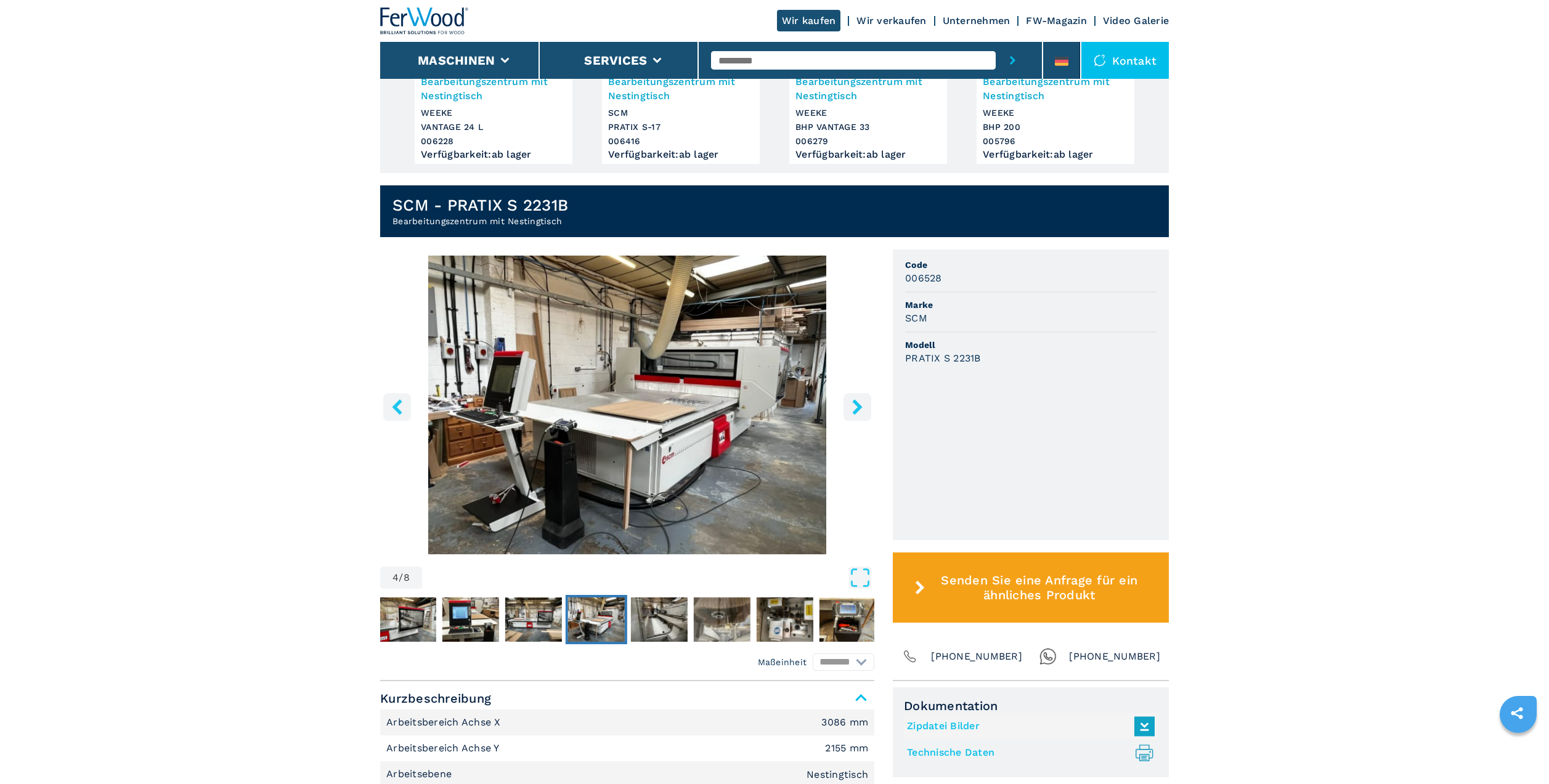
click at [860, 412] on icon "right-button" at bounding box center [858, 407] width 15 height 15
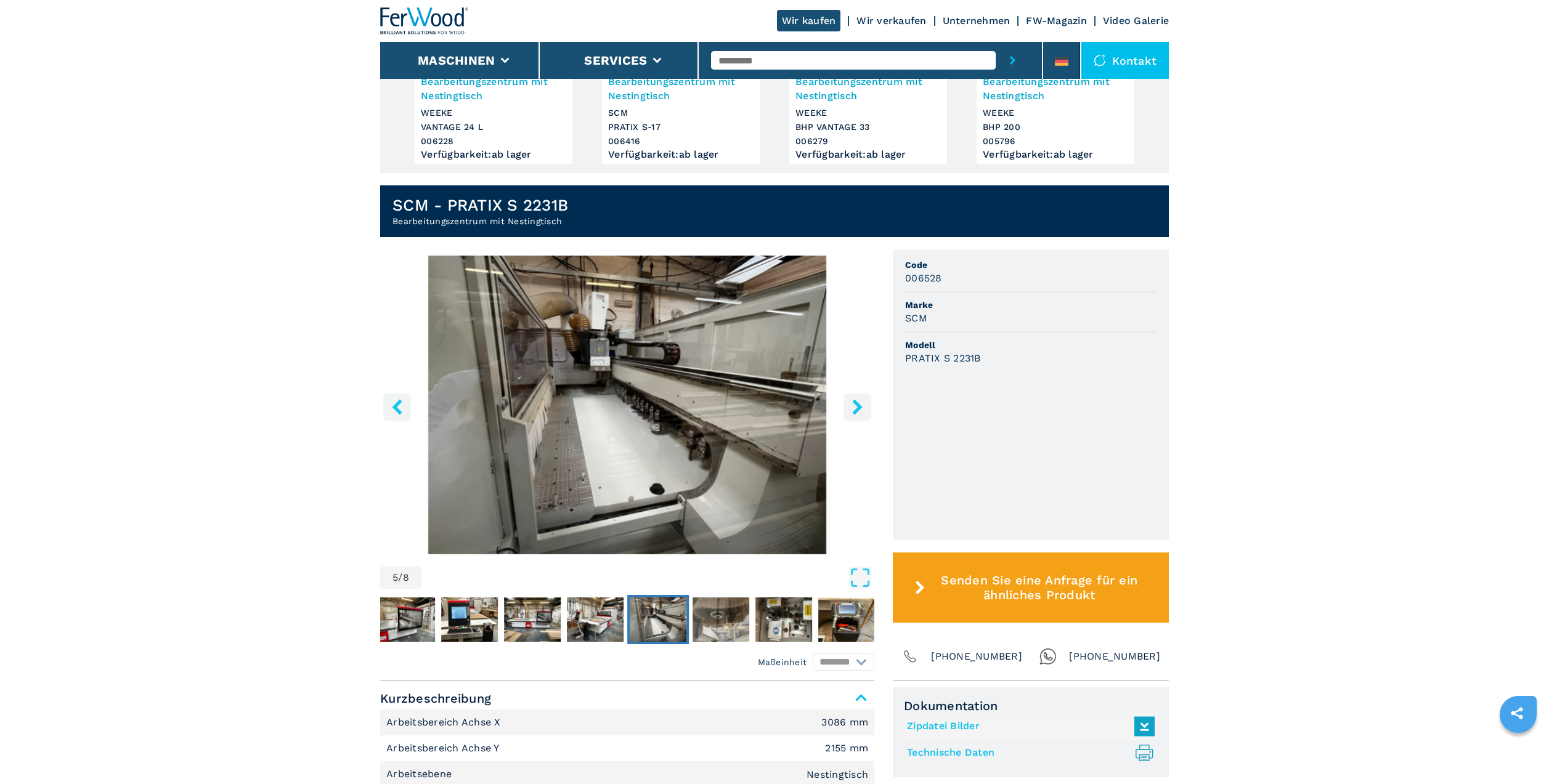
click at [860, 412] on icon "right-button" at bounding box center [858, 407] width 15 height 15
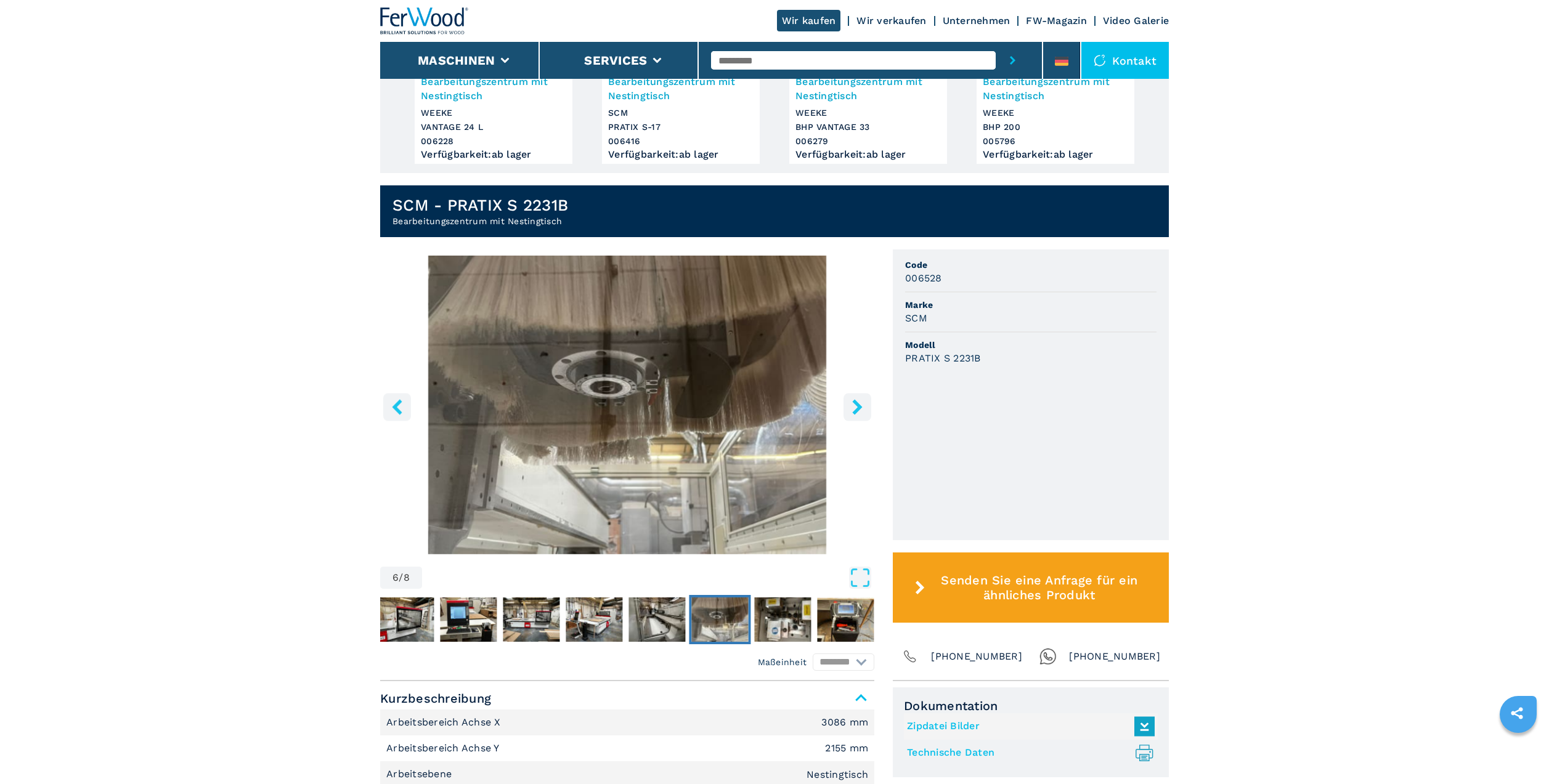
click at [860, 412] on icon "right-button" at bounding box center [858, 407] width 15 height 15
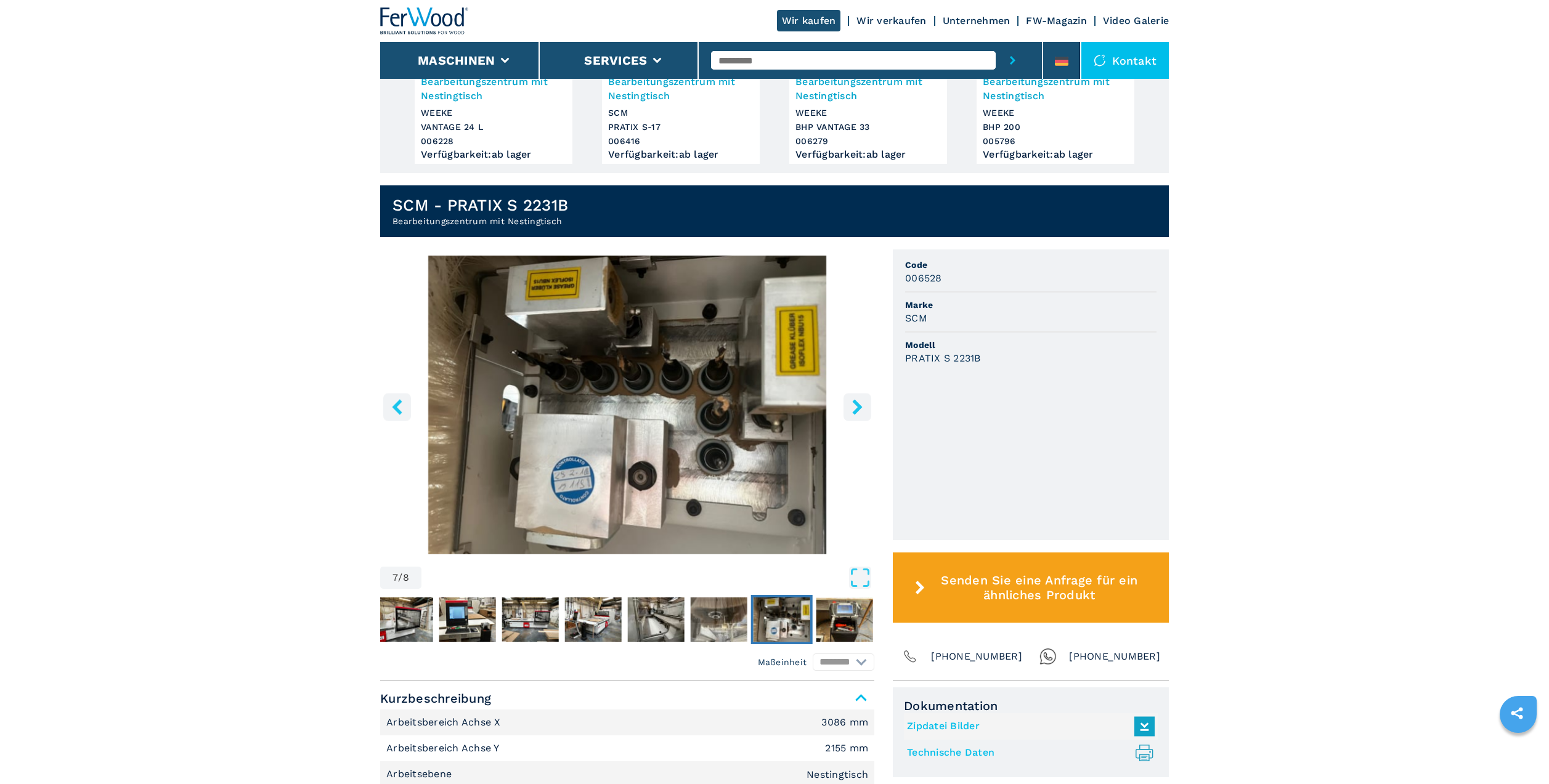
click at [860, 412] on icon "right-button" at bounding box center [858, 407] width 15 height 15
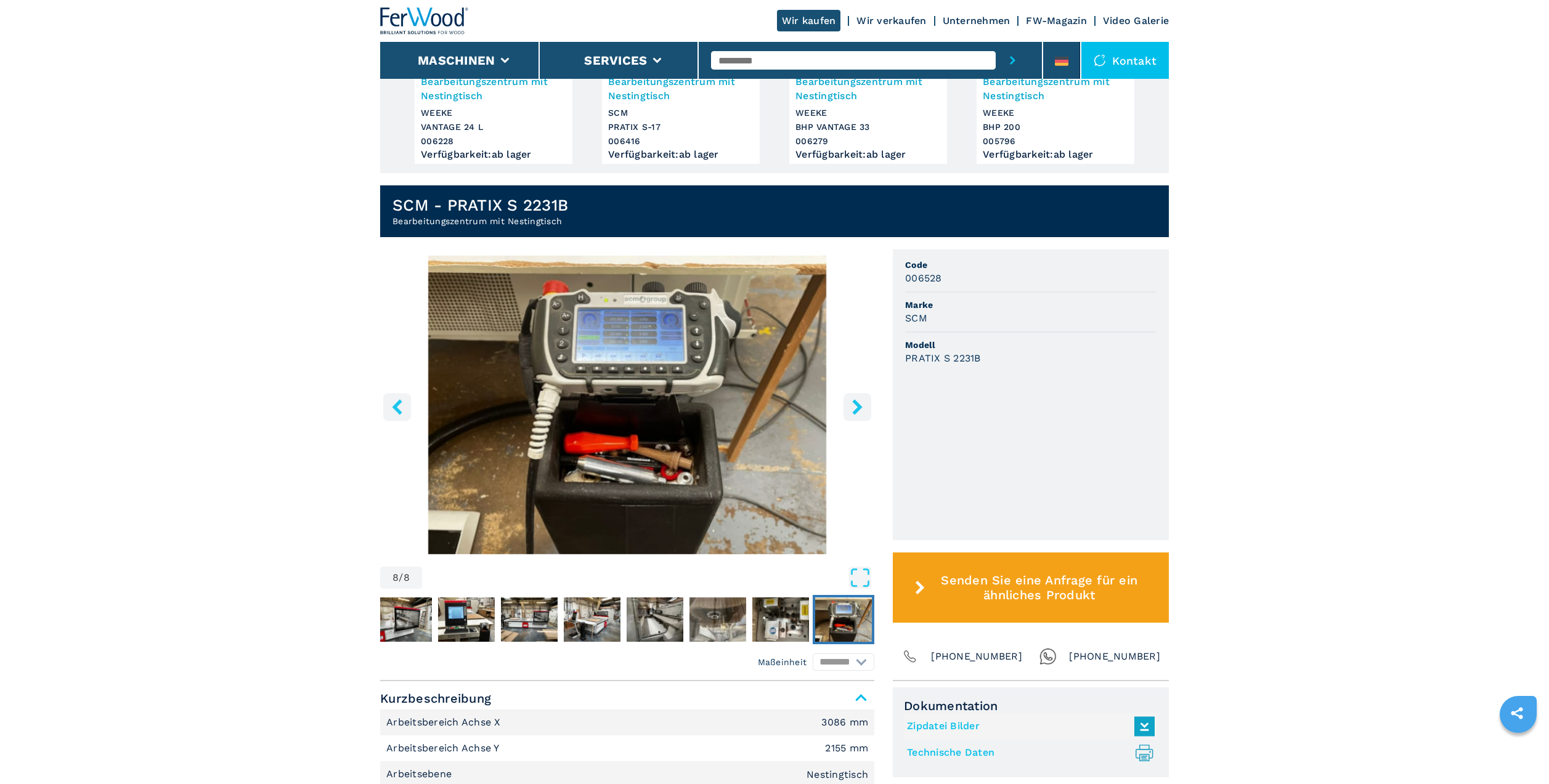
click at [860, 412] on icon "right-button" at bounding box center [858, 407] width 15 height 15
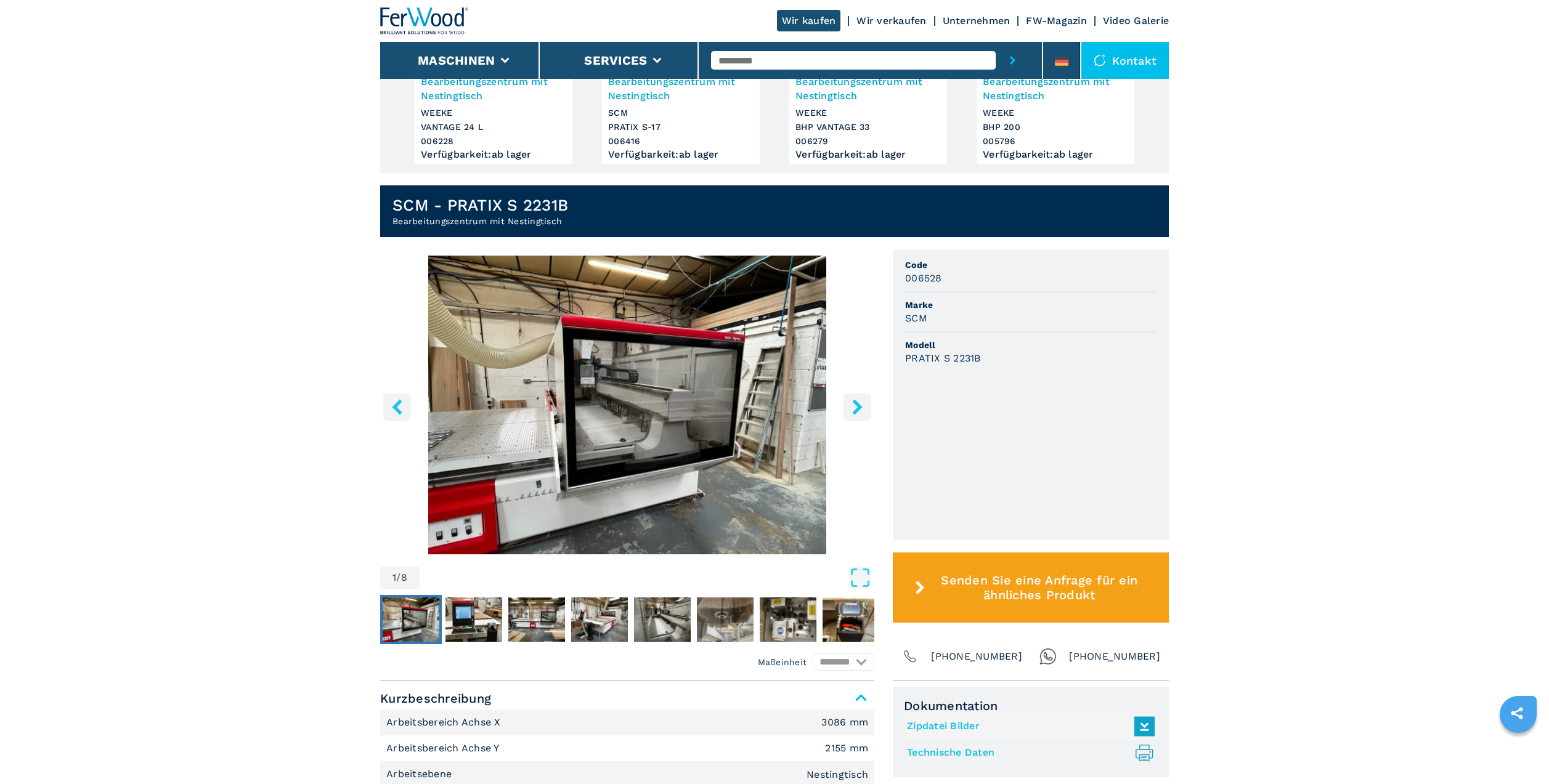
click at [860, 412] on icon "right-button" at bounding box center [858, 407] width 15 height 15
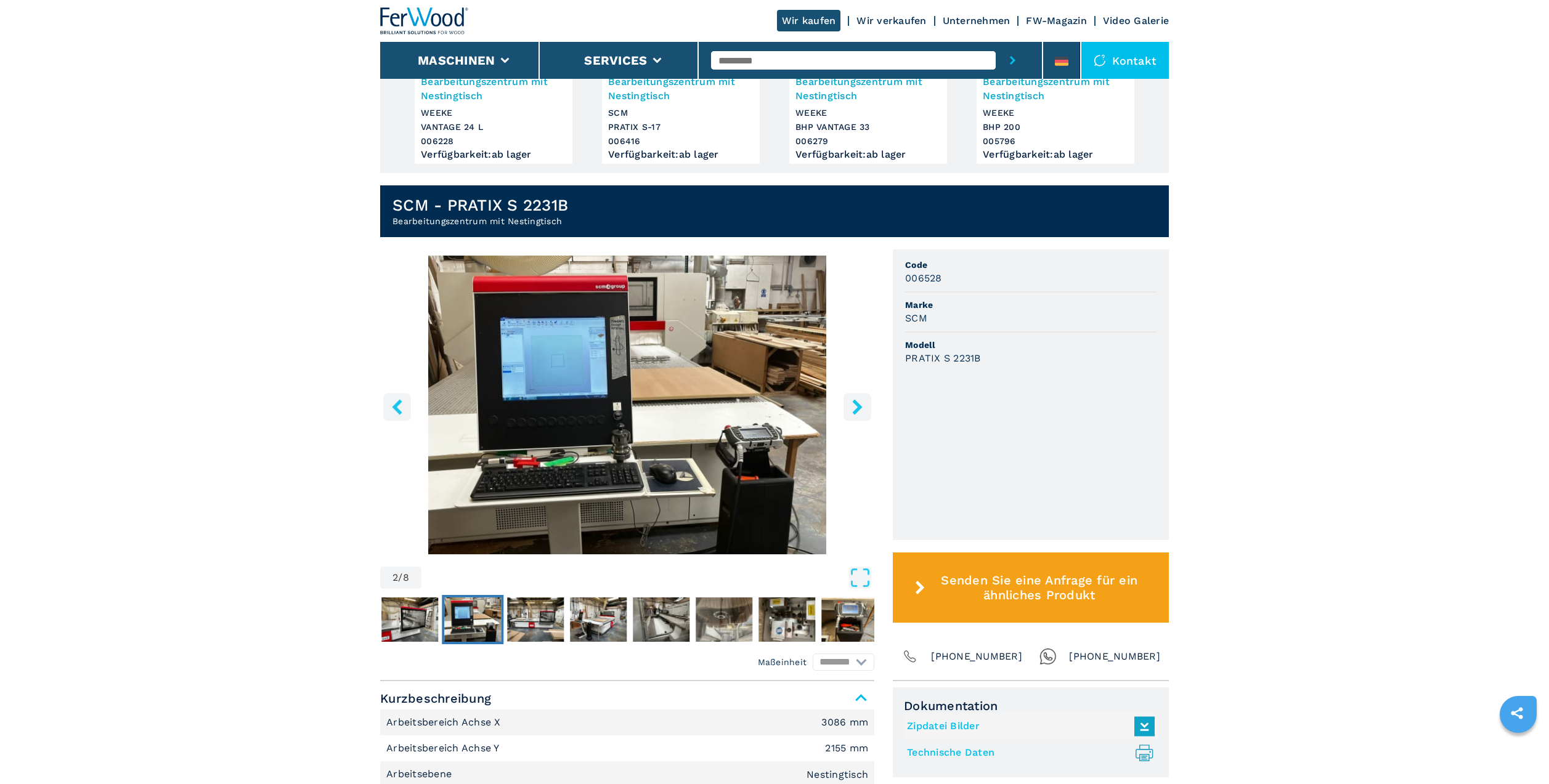
click at [860, 412] on icon "right-button" at bounding box center [858, 407] width 15 height 15
click at [864, 413] on icon "right-button" at bounding box center [858, 407] width 15 height 15
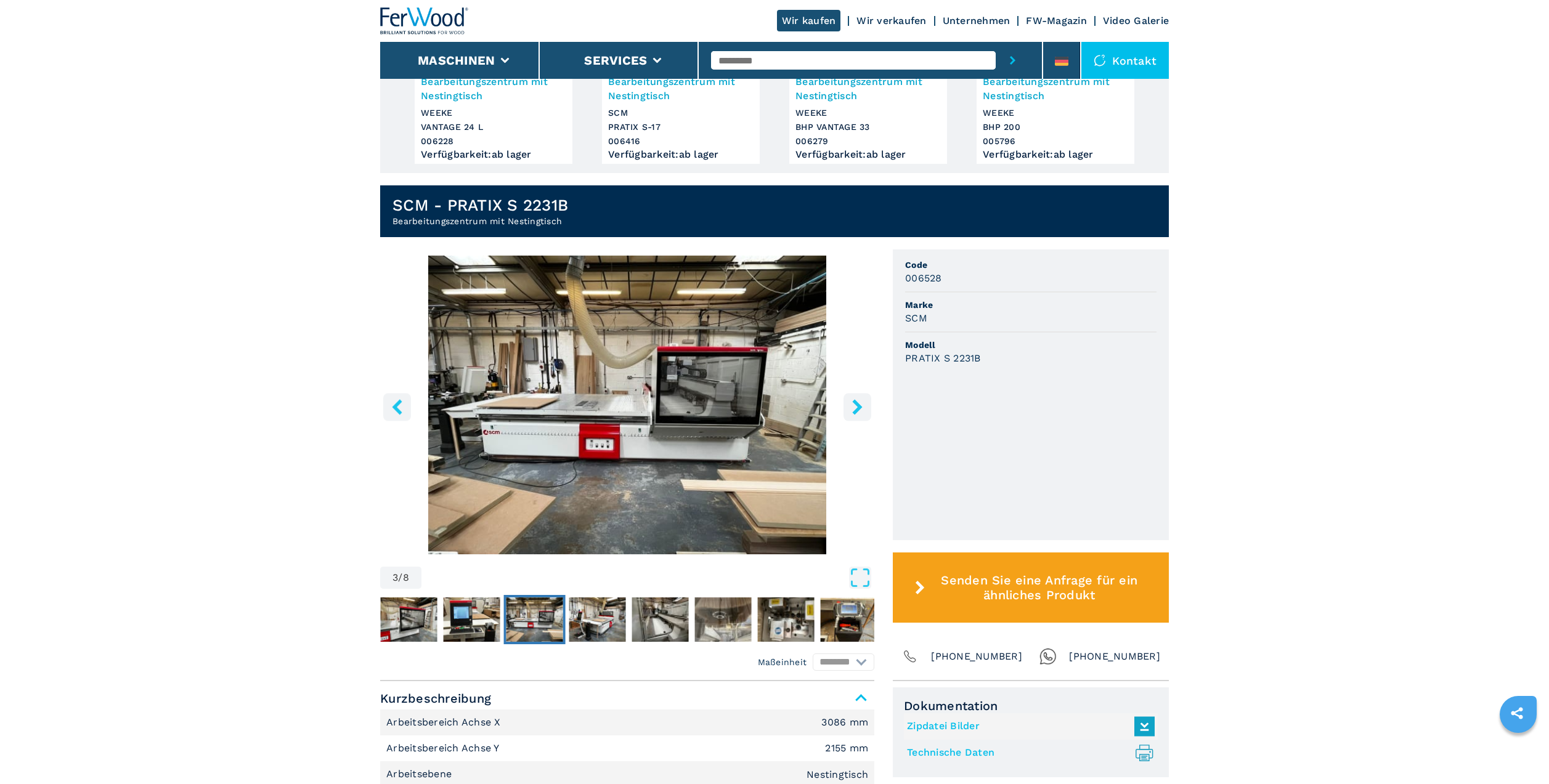
click at [864, 413] on icon "right-button" at bounding box center [858, 407] width 15 height 15
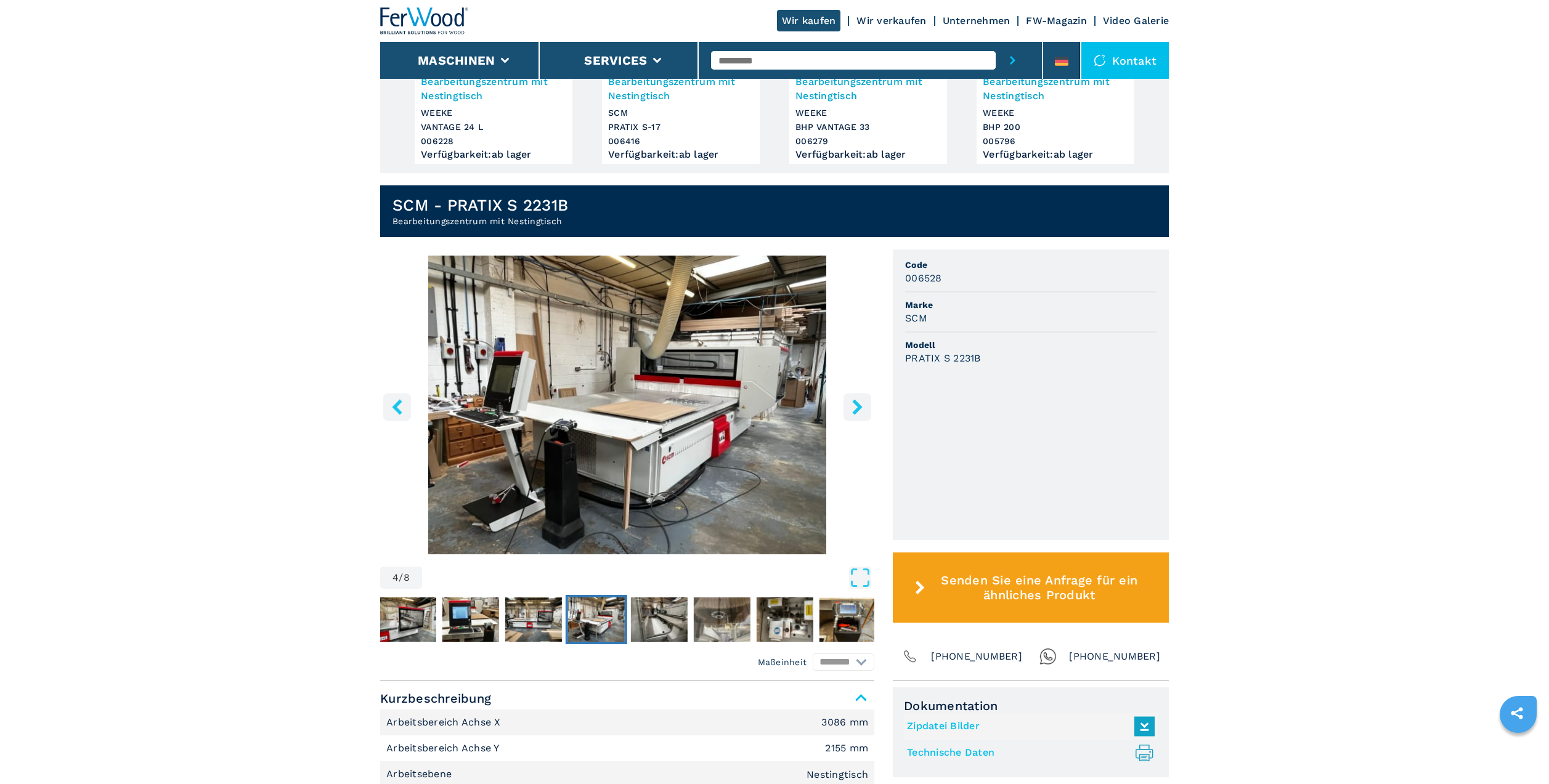
click at [864, 413] on icon "right-button" at bounding box center [858, 407] width 15 height 15
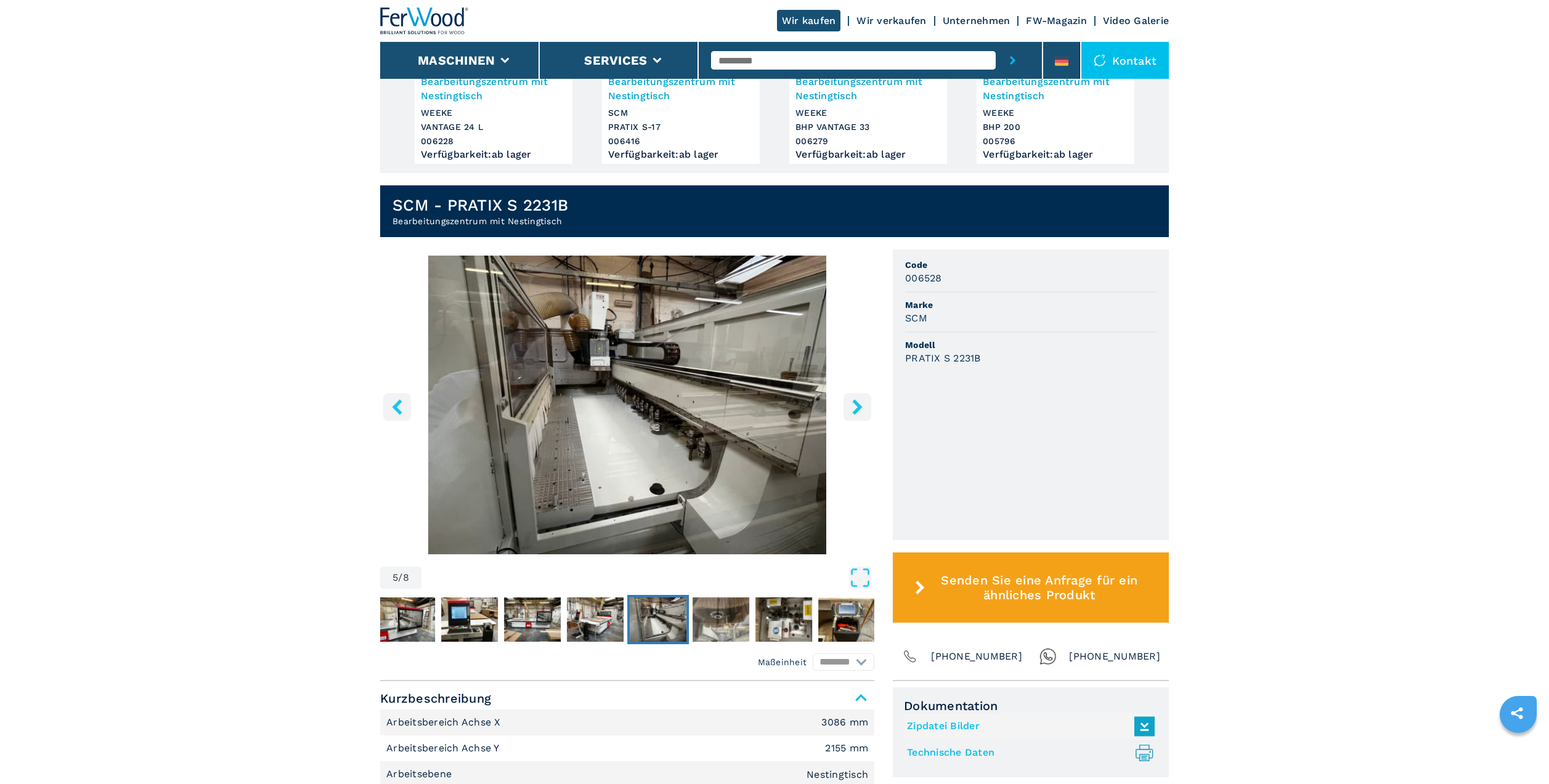
click at [864, 413] on icon "right-button" at bounding box center [858, 407] width 15 height 15
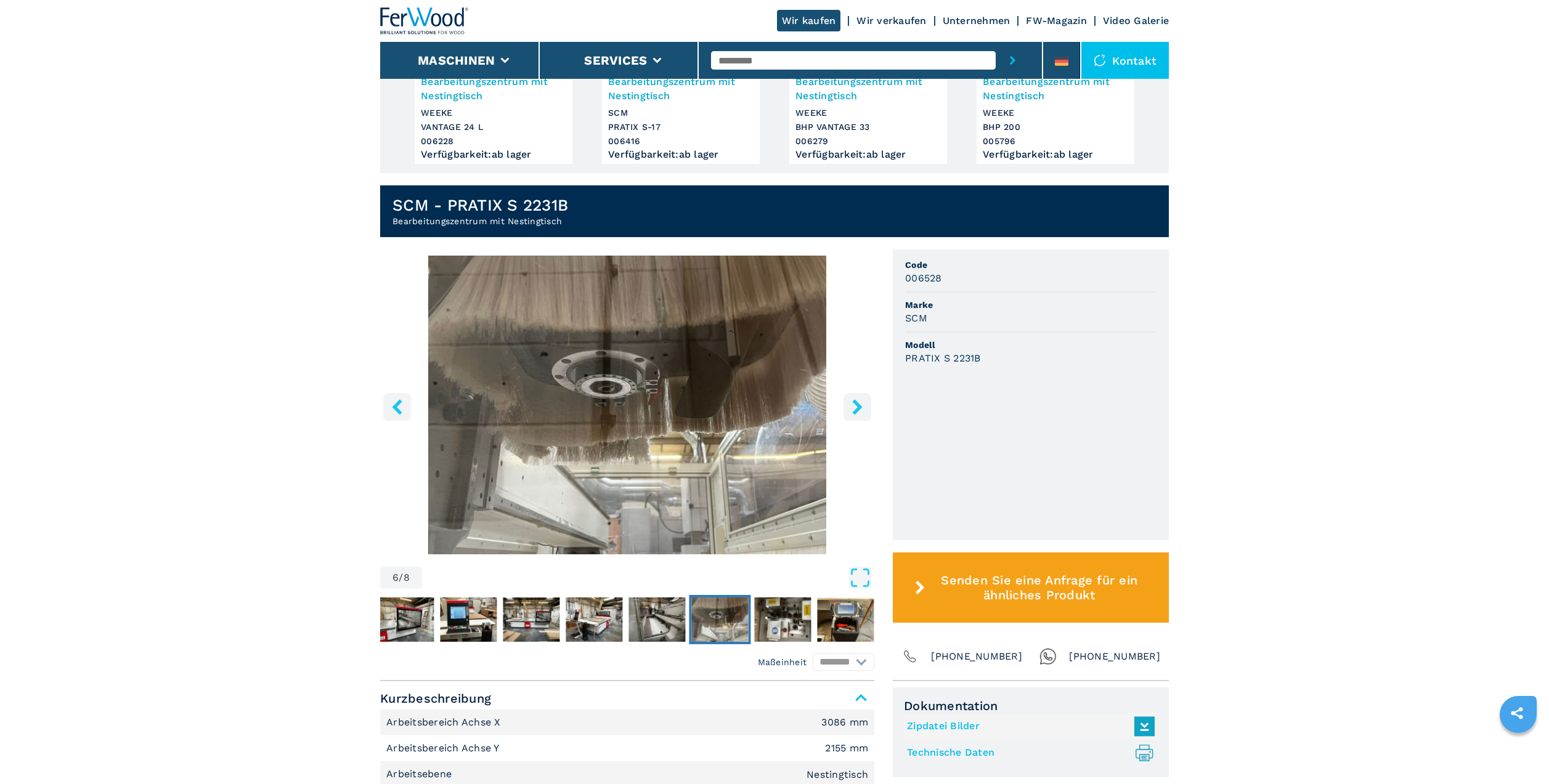
click at [864, 413] on icon "right-button" at bounding box center [858, 407] width 15 height 15
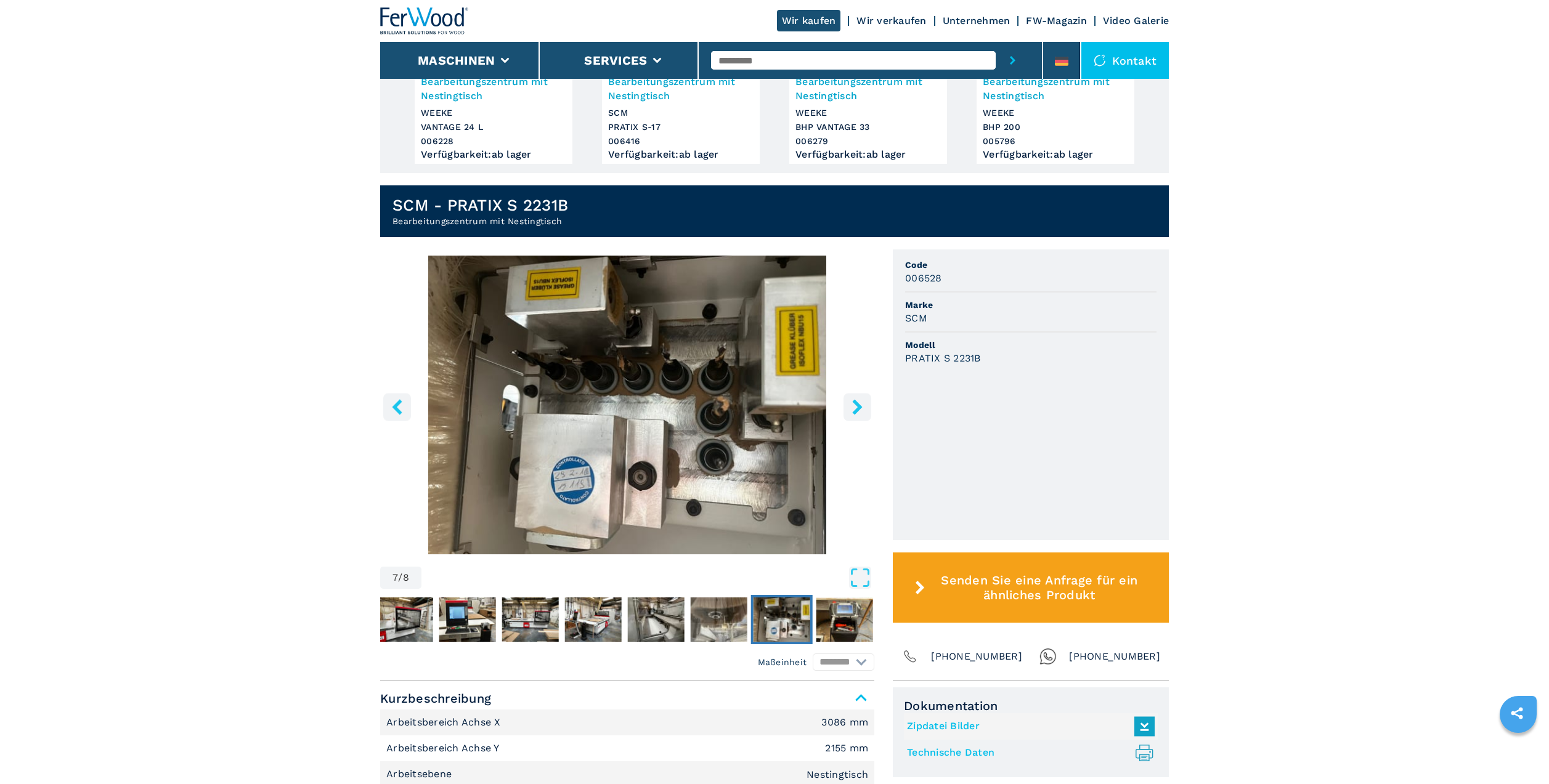
click at [864, 413] on icon "right-button" at bounding box center [858, 407] width 15 height 15
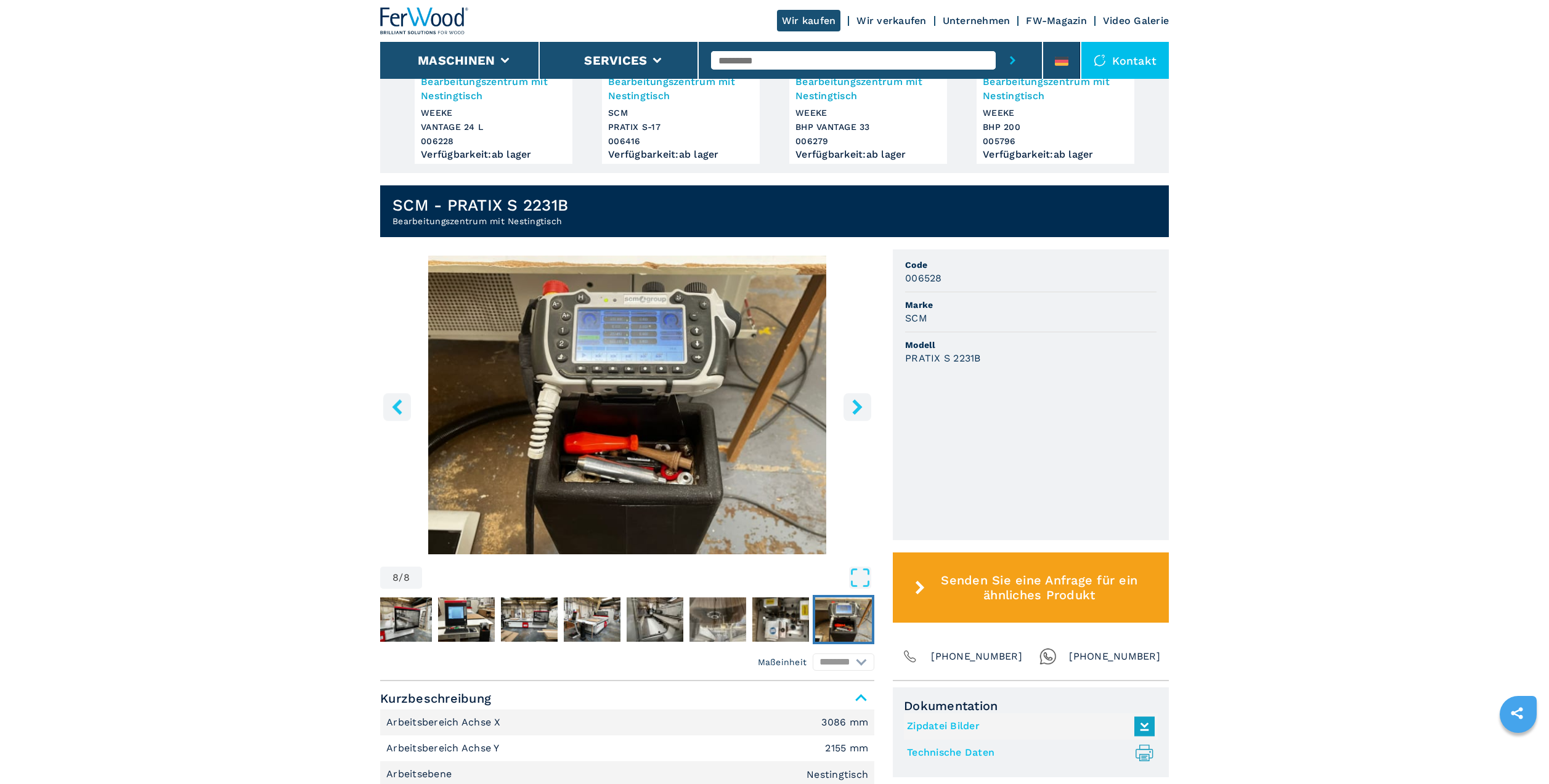
click at [864, 413] on icon "right-button" at bounding box center [858, 407] width 15 height 15
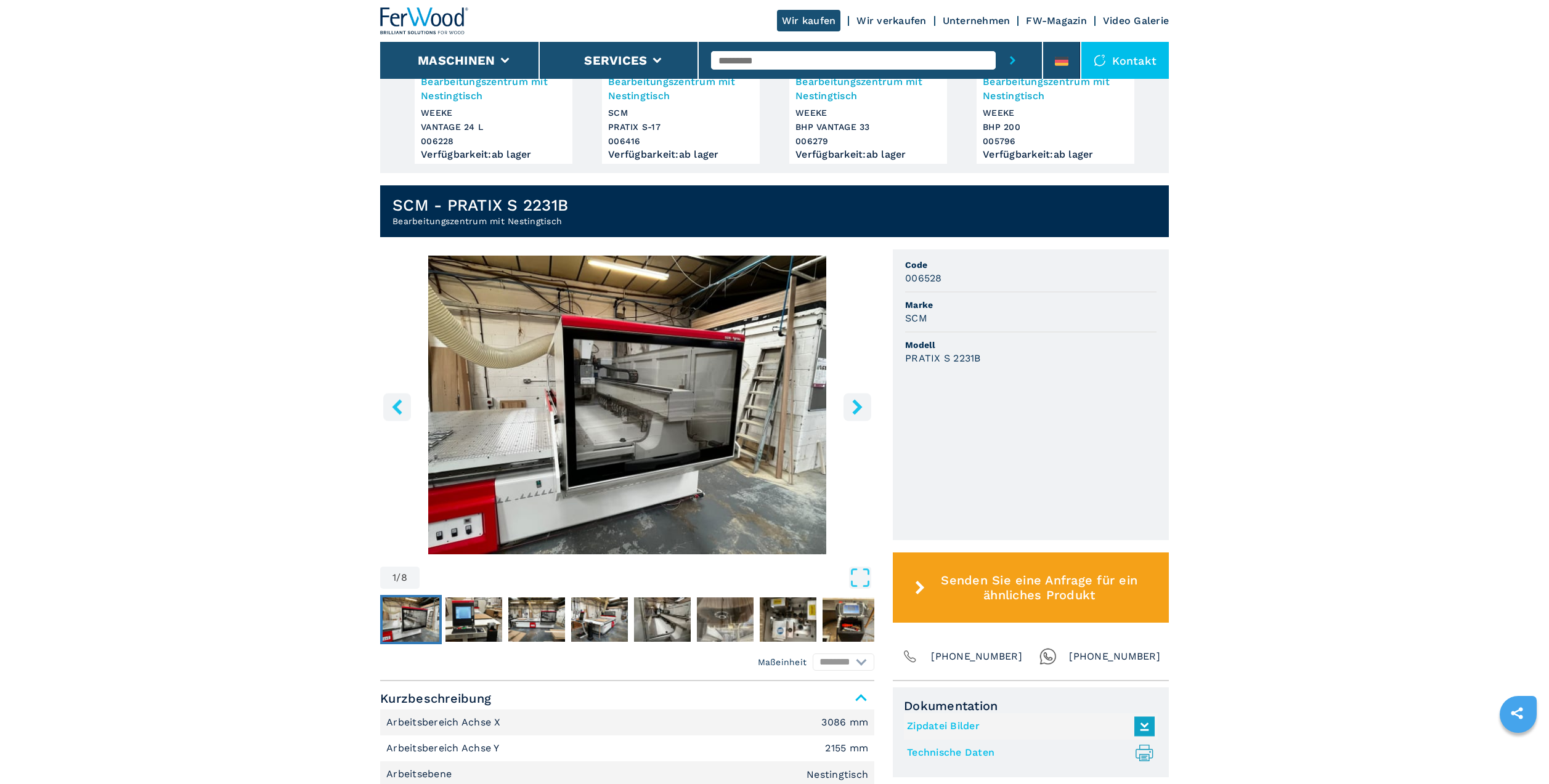
click at [864, 413] on icon "right-button" at bounding box center [858, 407] width 15 height 15
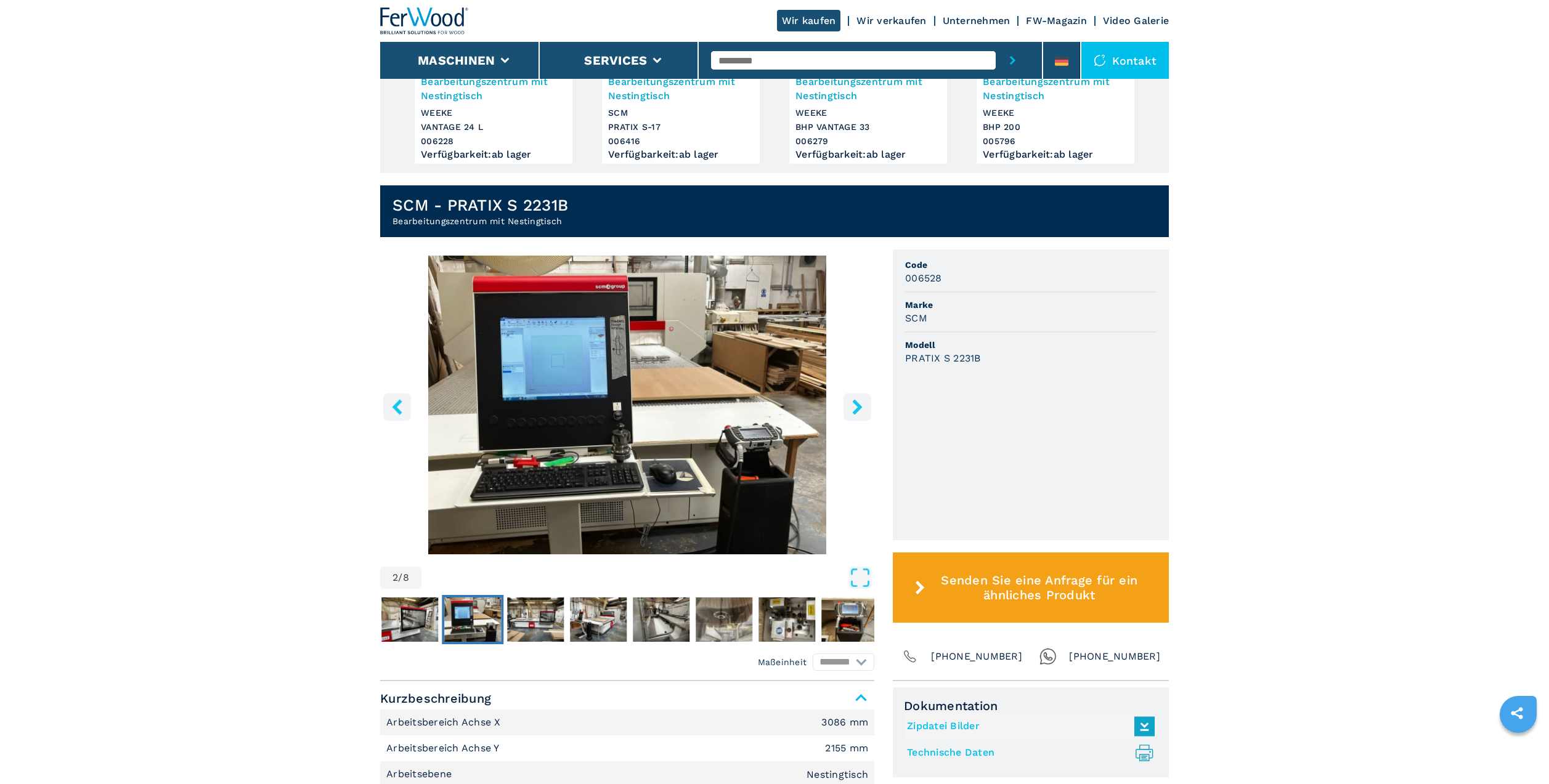
click at [864, 413] on icon "right-button" at bounding box center [858, 407] width 15 height 15
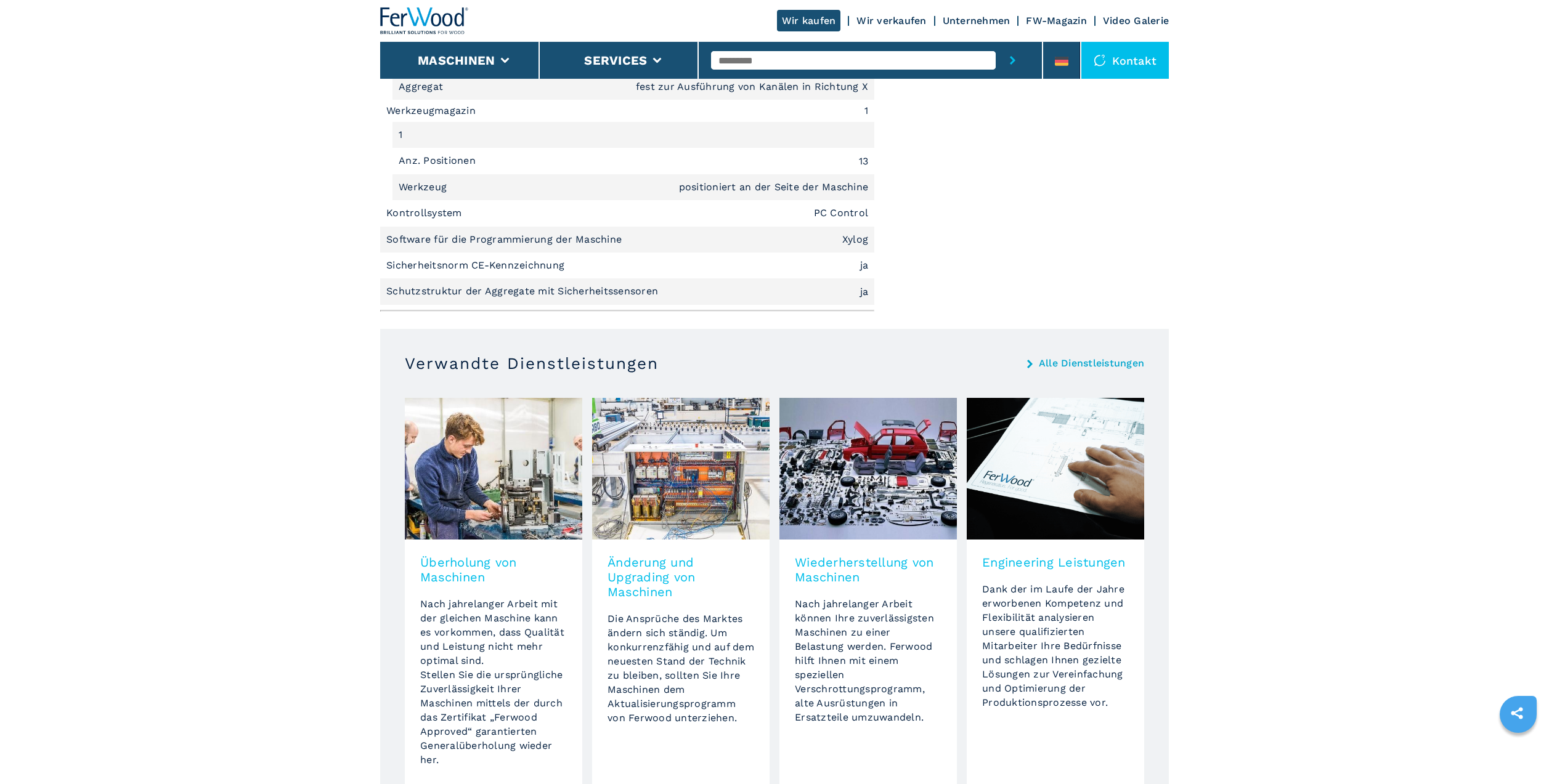
scroll to position [1759, 0]
